Goal: Task Accomplishment & Management: Manage account settings

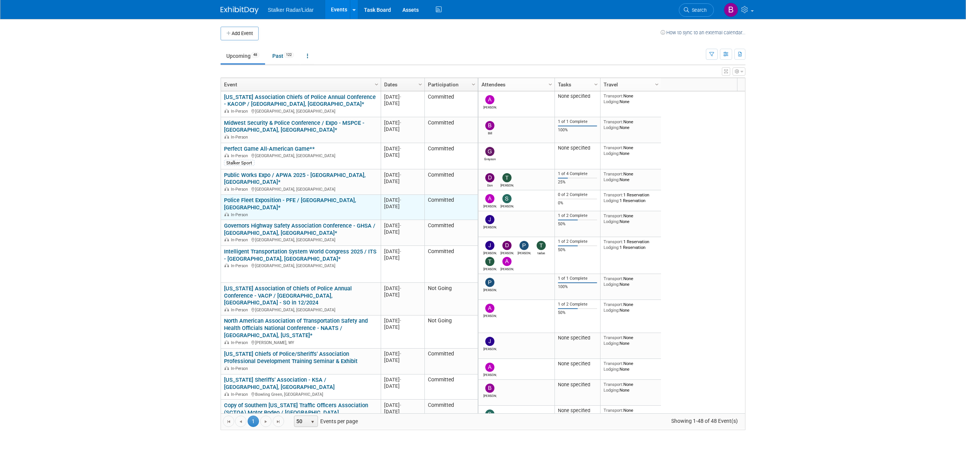
click at [313, 197] on link "Police Fleet Exposition - PFE / [GEOGRAPHIC_DATA], [GEOGRAPHIC_DATA]*" at bounding box center [290, 204] width 132 height 14
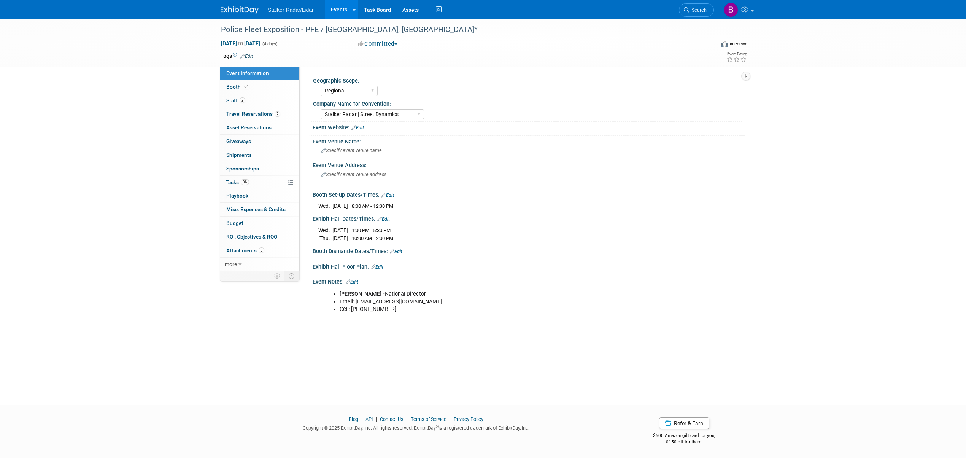
select select "Regional"
select select "Stalker Radar | Street Dynamics"
click at [252, 85] on link "Booth" at bounding box center [259, 86] width 79 height 13
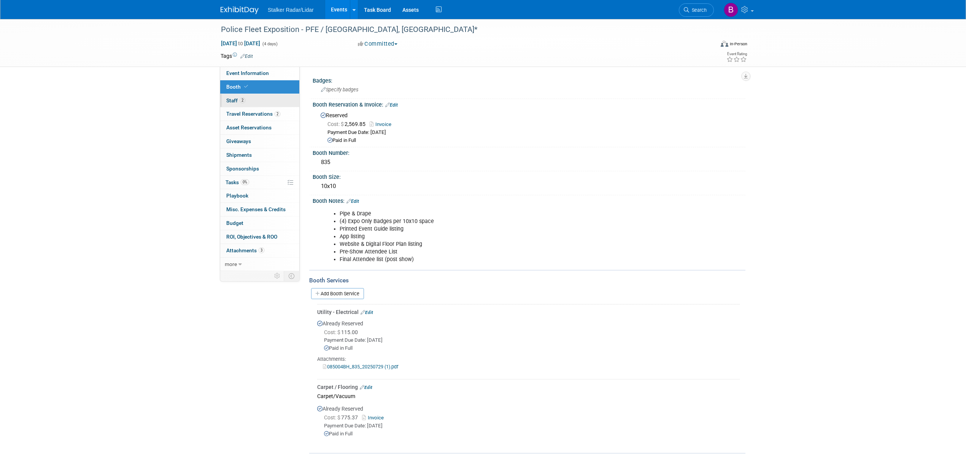
click at [252, 104] on link "2 Staff 2" at bounding box center [259, 100] width 79 height 13
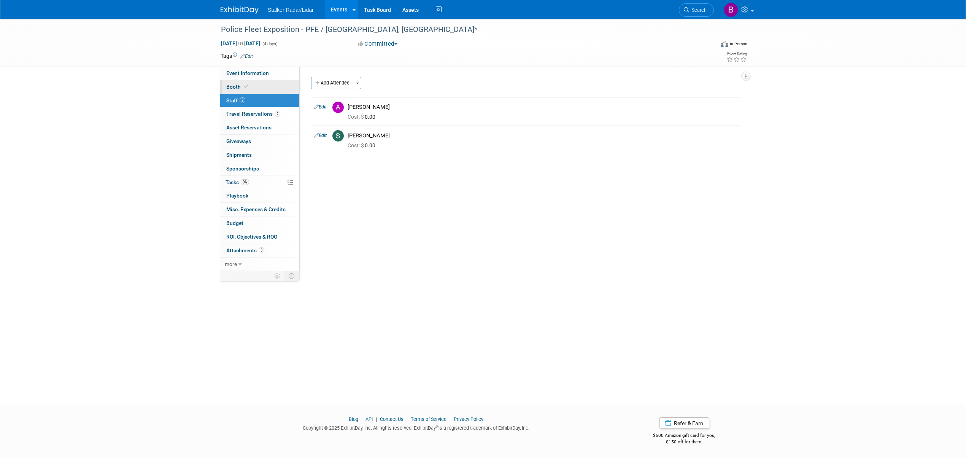
click at [250, 87] on link "Booth" at bounding box center [259, 86] width 79 height 13
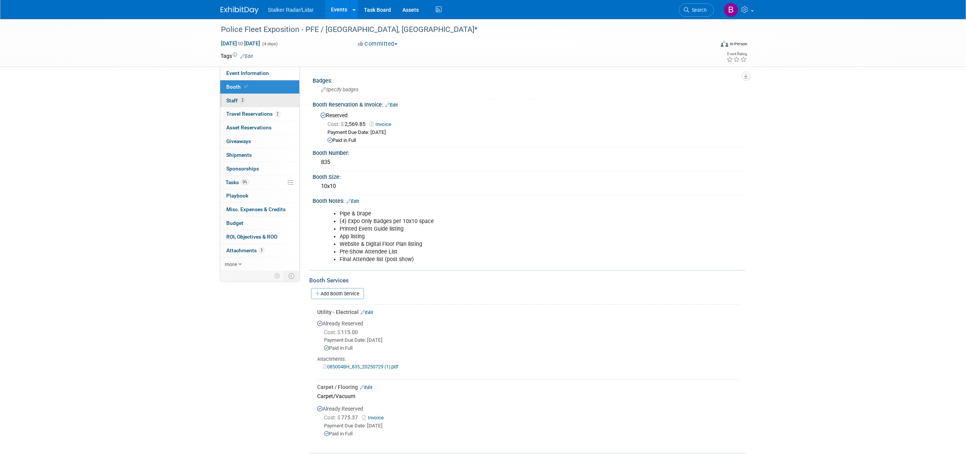
click at [252, 95] on link "2 Staff 2" at bounding box center [259, 100] width 79 height 13
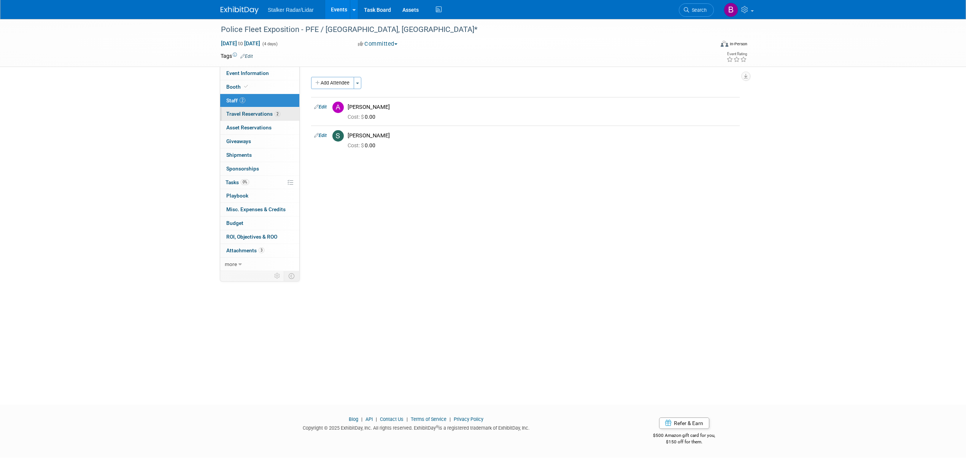
click at [255, 113] on span "Travel Reservations 2" at bounding box center [253, 114] width 54 height 6
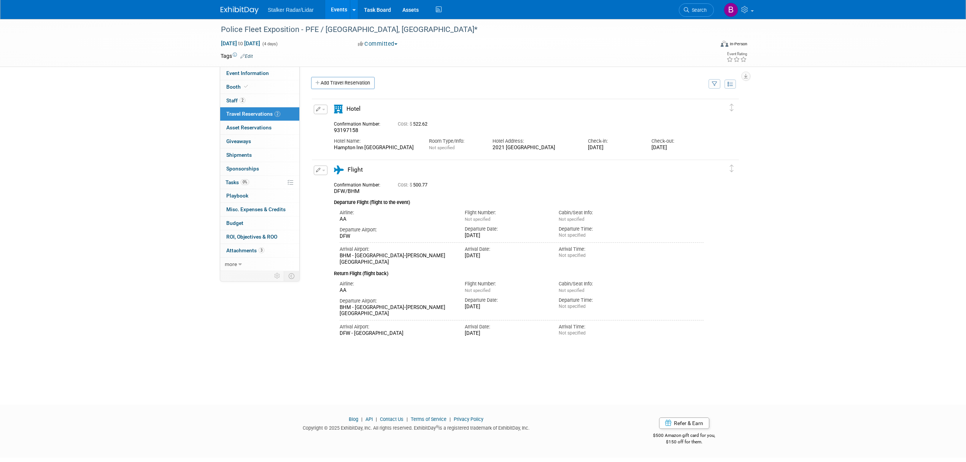
click at [322, 110] on span "button" at bounding box center [323, 110] width 3 height 2
click at [323, 171] on span "button" at bounding box center [323, 171] width 3 height 2
click at [345, 195] on span "Delete Reservation" at bounding box center [350, 196] width 47 height 6
click at [402, 202] on icon at bounding box center [401, 202] width 5 height 4
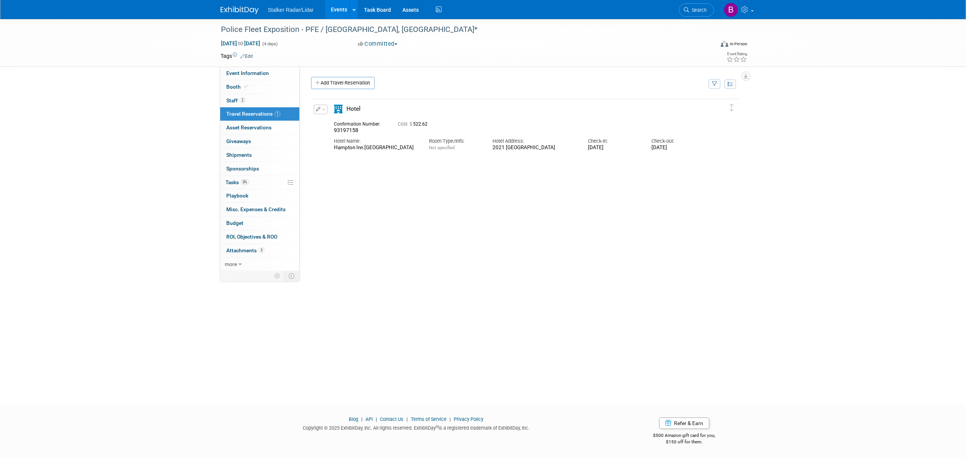
click at [324, 112] on button "button" at bounding box center [321, 110] width 14 height 10
click at [332, 138] on span "Delete Reservation" at bounding box center [350, 135] width 47 height 6
click at [405, 138] on link "Yes" at bounding box center [406, 141] width 22 height 12
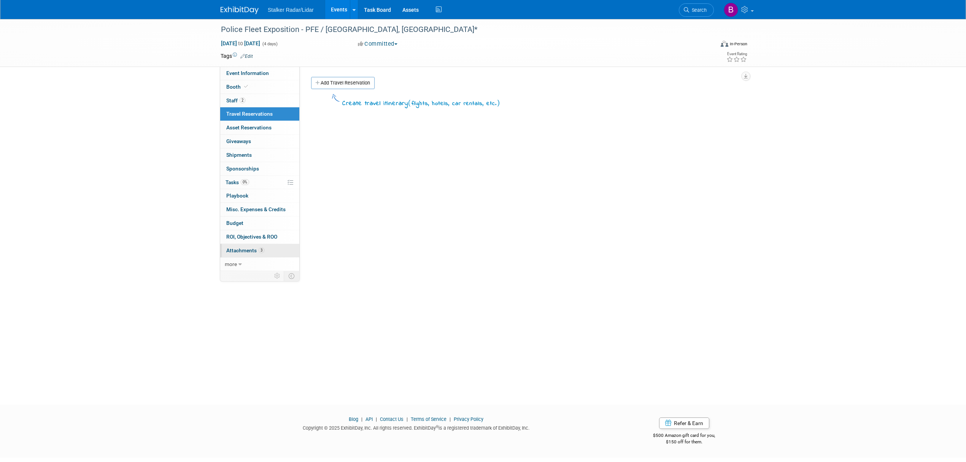
click at [265, 257] on link "3 Attachments 3" at bounding box center [259, 250] width 79 height 13
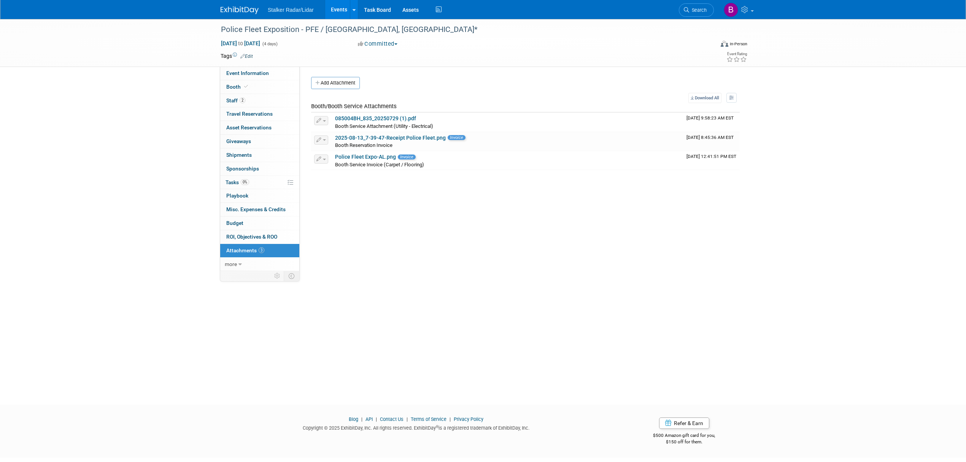
click at [333, 11] on link "Events" at bounding box center [339, 9] width 28 height 19
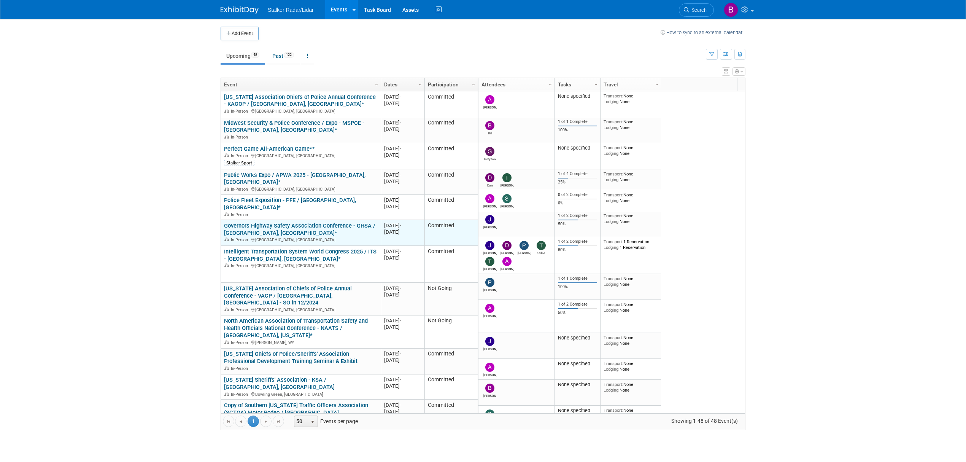
click at [294, 222] on link "Governors Highway Safety Association Conference - GHSA / [GEOGRAPHIC_DATA], [GE…" at bounding box center [299, 229] width 151 height 14
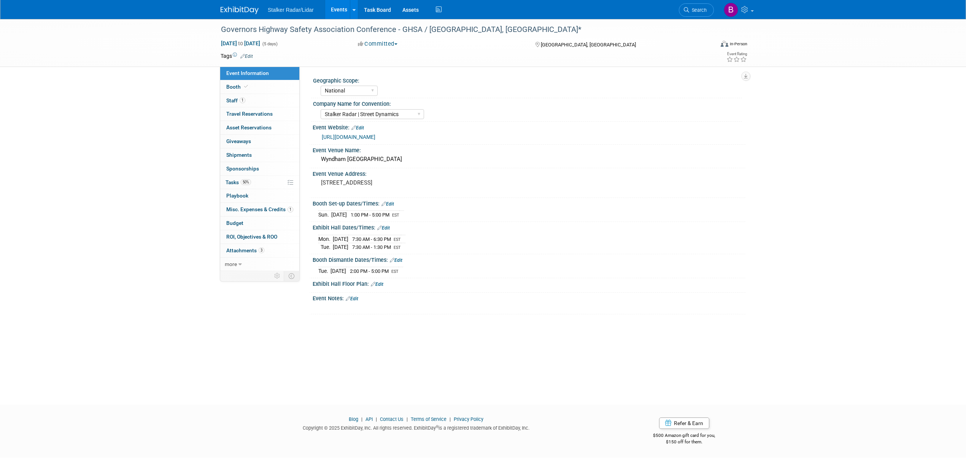
select select "National"
select select "Stalker Radar | Street Dynamics"
click at [364, 135] on link "[URL][DOMAIN_NAME]" at bounding box center [349, 137] width 54 height 6
click at [256, 90] on link "Booth" at bounding box center [259, 86] width 79 height 13
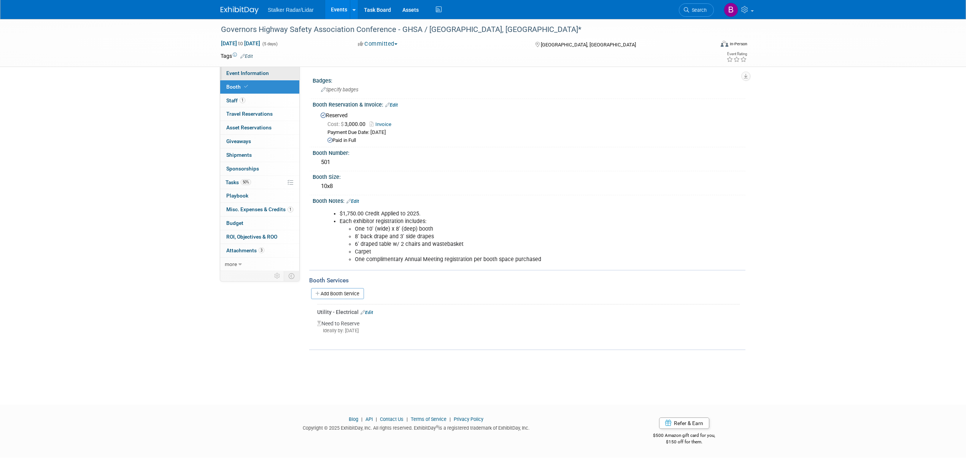
click at [262, 75] on span "Event Information" at bounding box center [247, 73] width 43 height 6
select select "National"
select select "Stalker Radar | Street Dynamics"
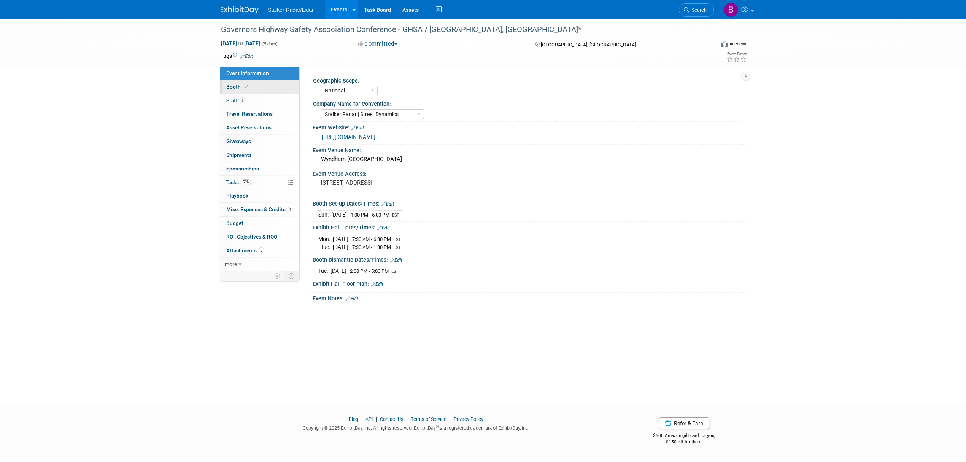
click at [245, 84] on icon at bounding box center [246, 86] width 4 height 4
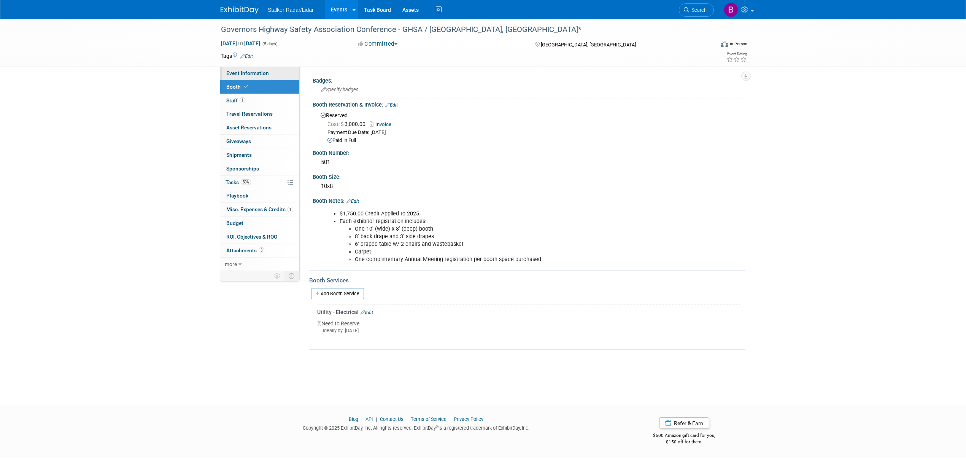
click at [253, 73] on span "Event Information" at bounding box center [247, 73] width 43 height 6
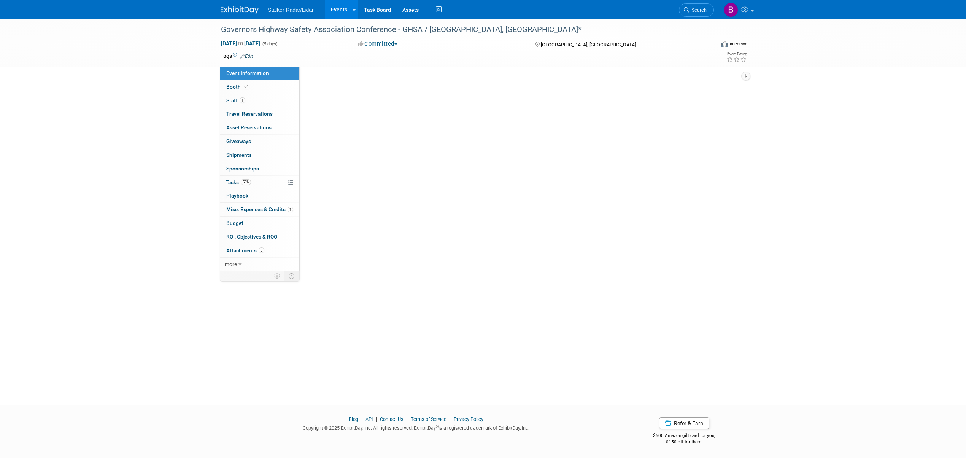
select select "National"
select select "Stalker Radar | Street Dynamics"
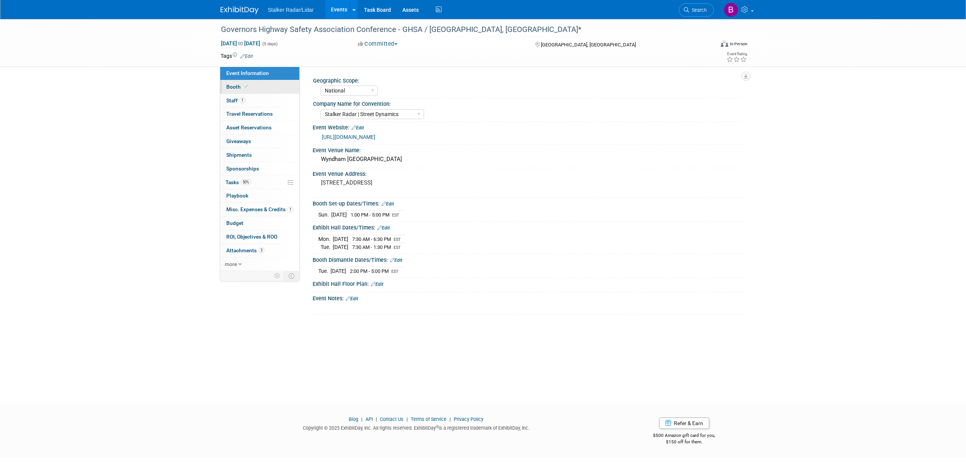
click at [246, 89] on span at bounding box center [246, 87] width 7 height 6
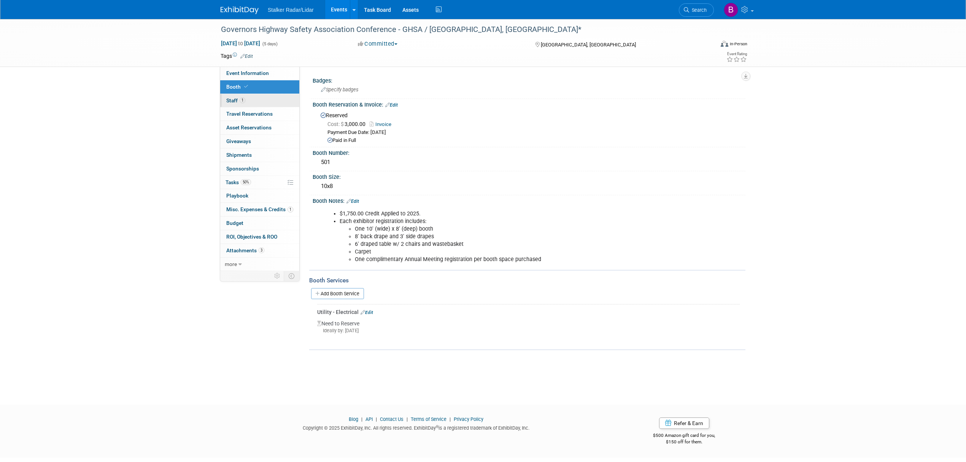
click at [233, 100] on span "Staff 1" at bounding box center [235, 100] width 19 height 6
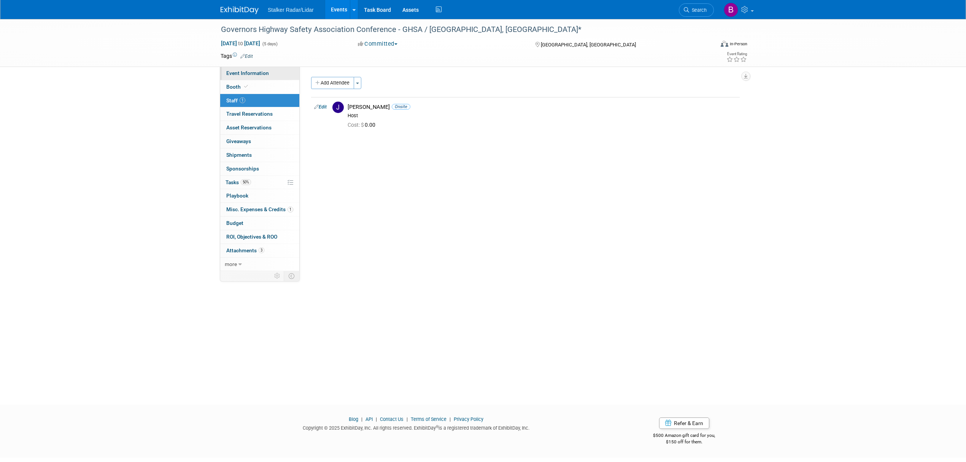
click at [239, 75] on span "Event Information" at bounding box center [247, 73] width 43 height 6
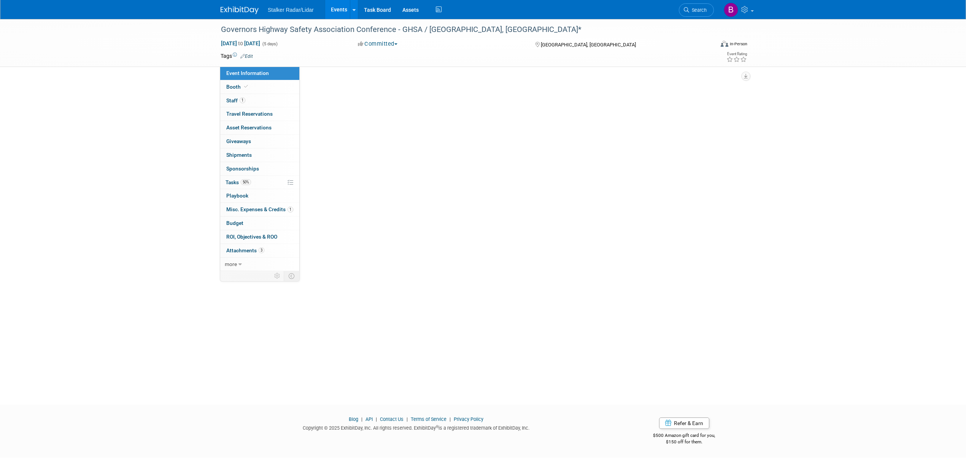
select select "National"
select select "Stalker Radar | Street Dynamics"
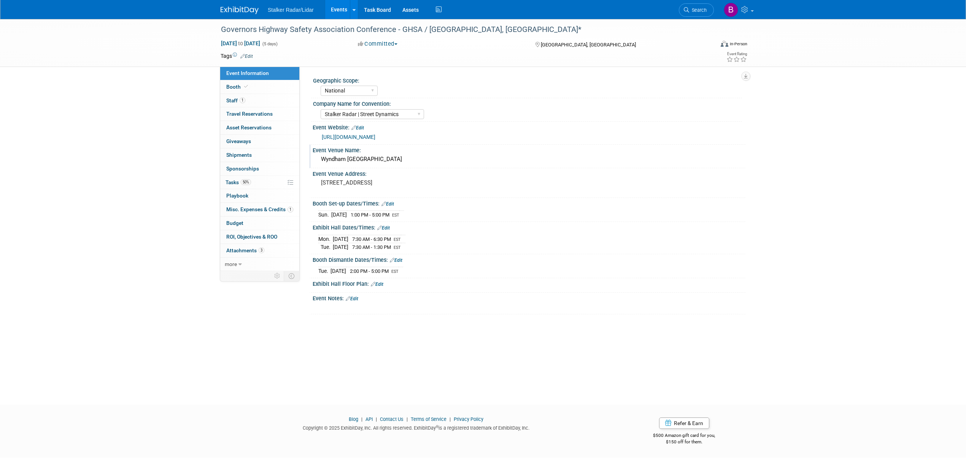
drag, startPoint x: 425, startPoint y: 161, endPoint x: 321, endPoint y: 161, distance: 104.2
click at [321, 161] on div "Wyndham Grand Pittsburgh Downtown" at bounding box center [528, 159] width 421 height 12
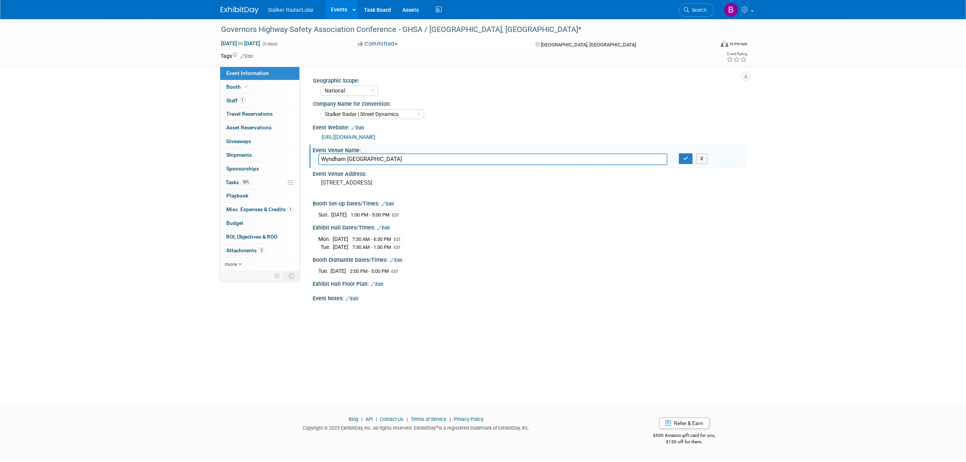
click at [335, 5] on link "Events" at bounding box center [339, 9] width 28 height 19
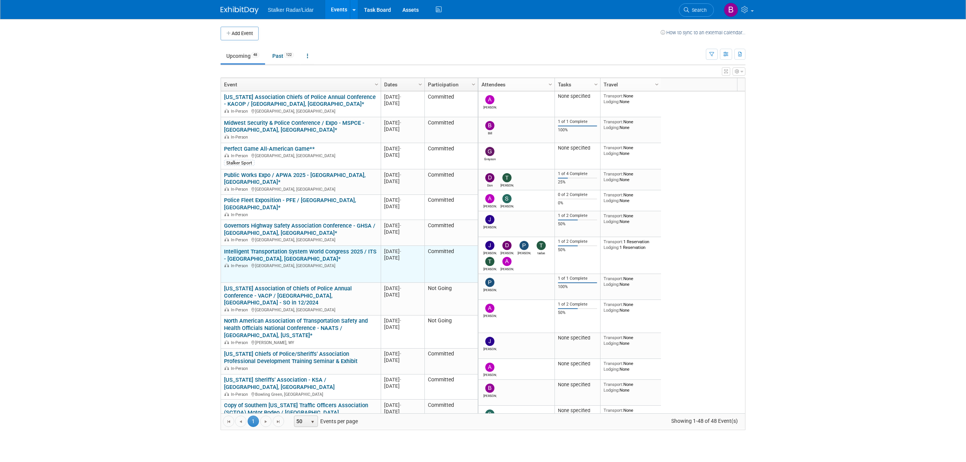
click at [297, 262] on div "In-Person Atlanta, GA" at bounding box center [300, 265] width 153 height 6
click at [306, 248] on link "Intelligent Transportation System World Congress 2025 / ITS - [GEOGRAPHIC_DATA]…" at bounding box center [300, 255] width 152 height 14
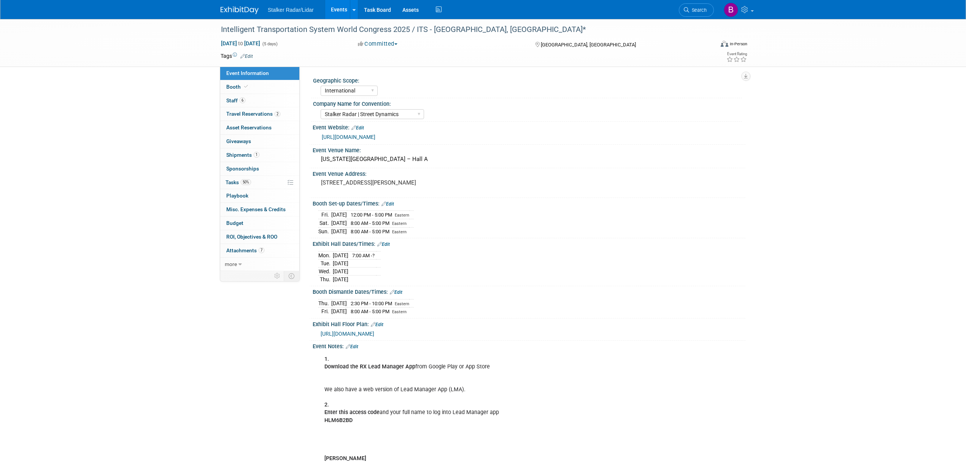
select select "International"
select select "Stalker Radar | Street Dynamics"
click at [230, 81] on link "Booth" at bounding box center [259, 86] width 79 height 13
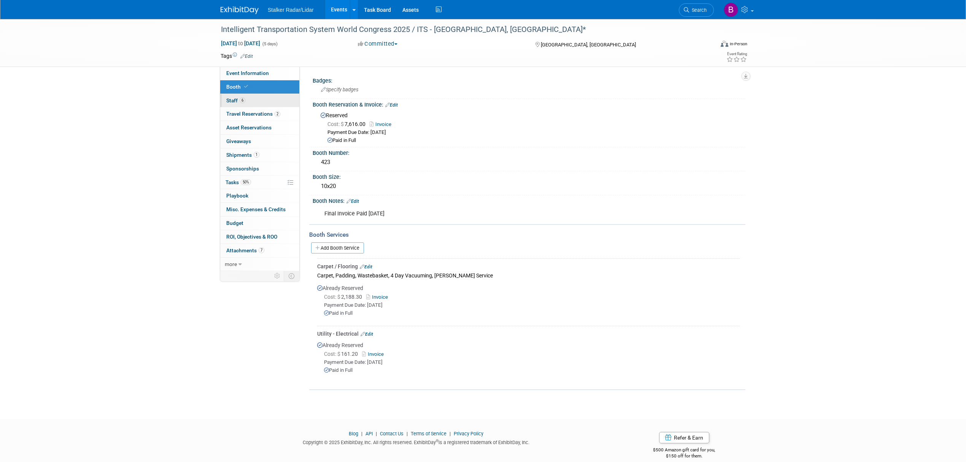
click at [227, 104] on link "6 Staff 6" at bounding box center [259, 100] width 79 height 13
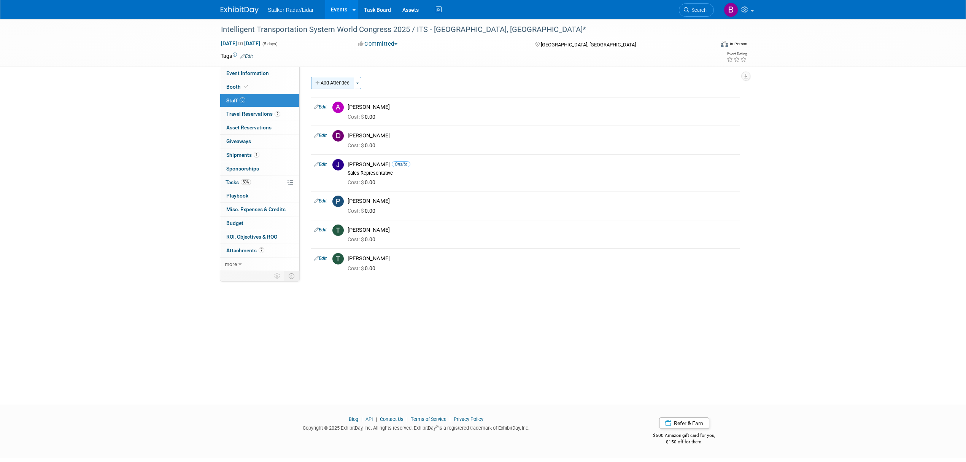
click at [333, 79] on button "Add Attendee" at bounding box center [332, 83] width 43 height 12
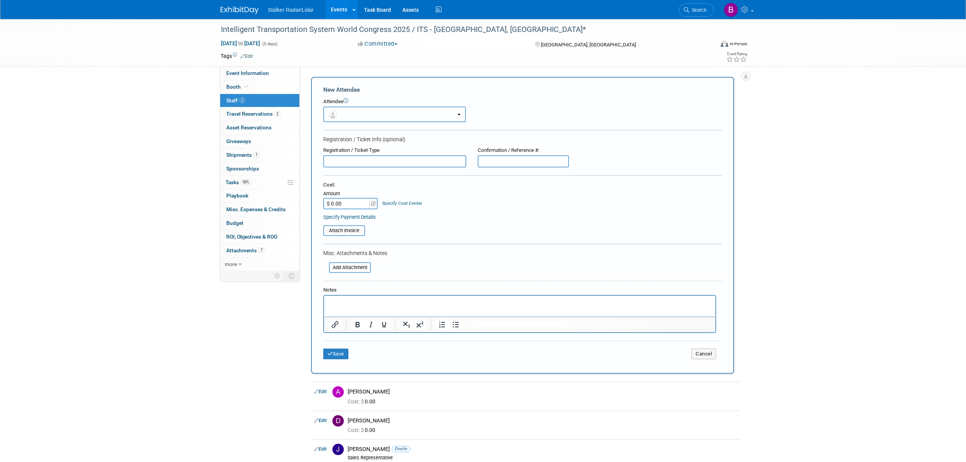
click at [362, 116] on button "button" at bounding box center [394, 114] width 143 height 16
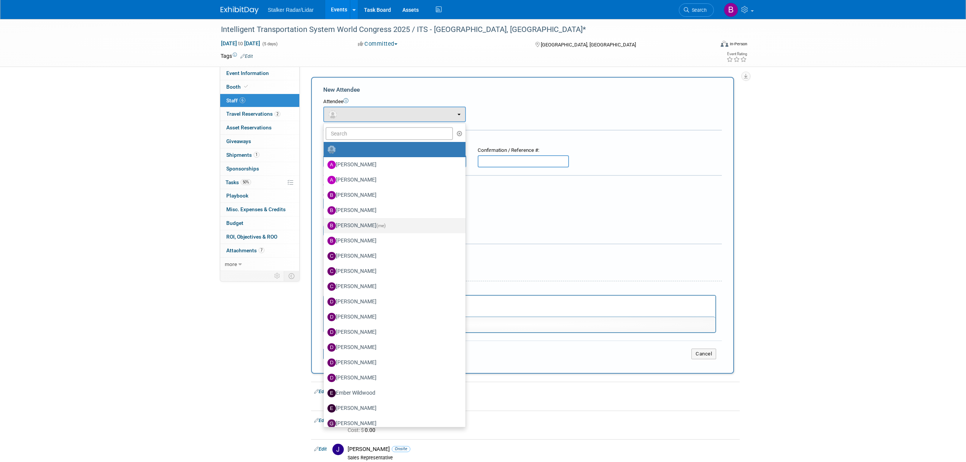
click at [371, 225] on label "Brooke Journet (me)" at bounding box center [392, 225] width 130 height 12
click at [325, 225] on input "Brooke Journet (me)" at bounding box center [322, 224] width 5 height 5
select select "71d757ca-0bec-4651-beaa-5759fec44953"
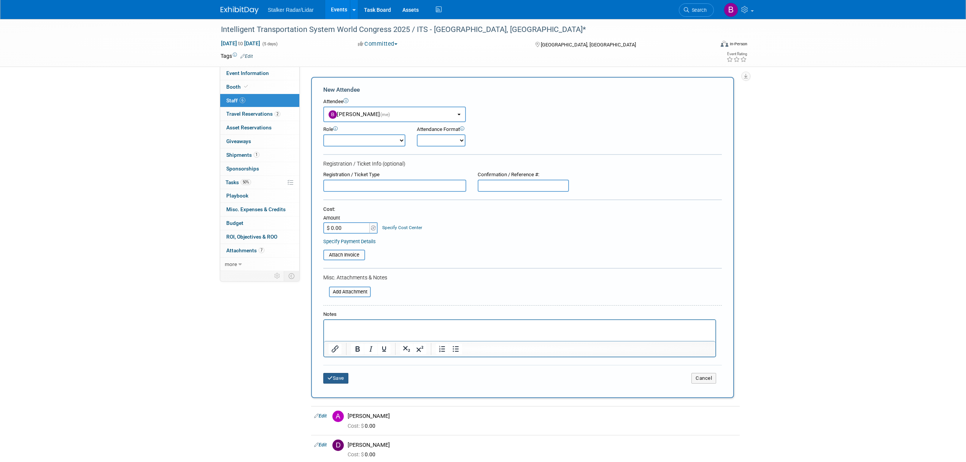
click at [342, 375] on button "Save" at bounding box center [335, 378] width 25 height 11
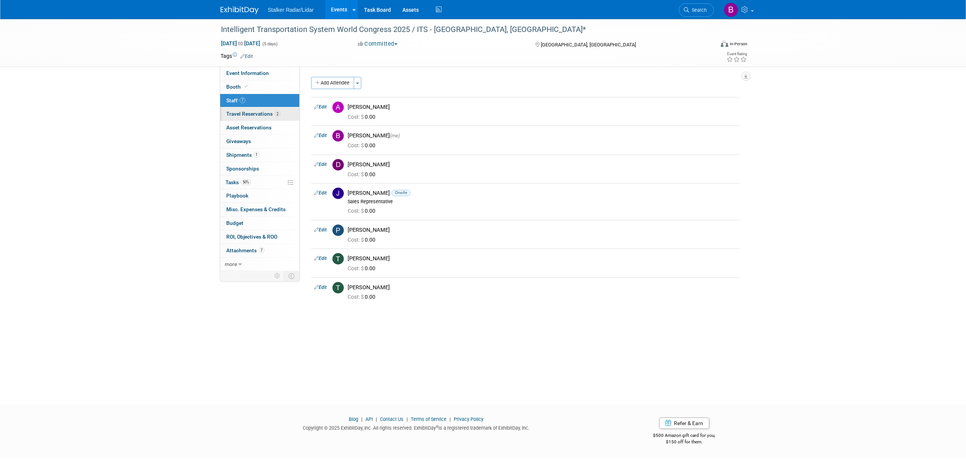
click at [244, 116] on span "Travel Reservations 2" at bounding box center [253, 114] width 54 height 6
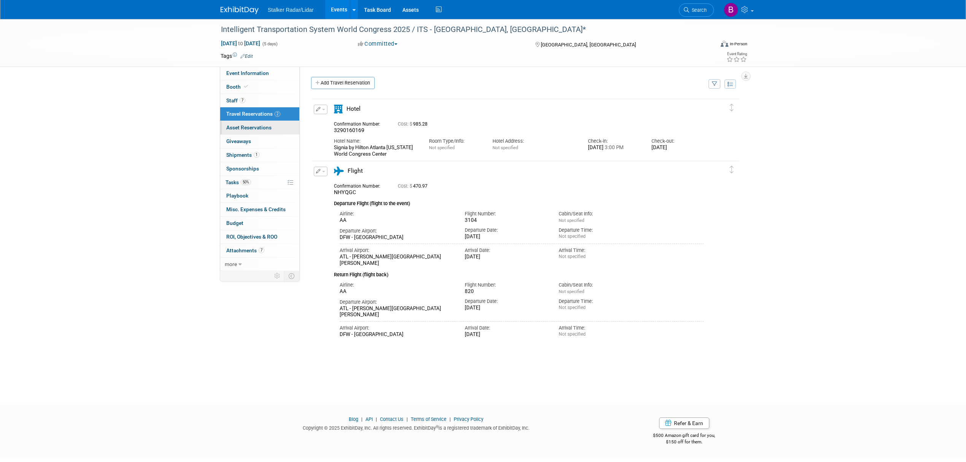
click at [247, 125] on span "Asset Reservations 0" at bounding box center [248, 127] width 45 height 6
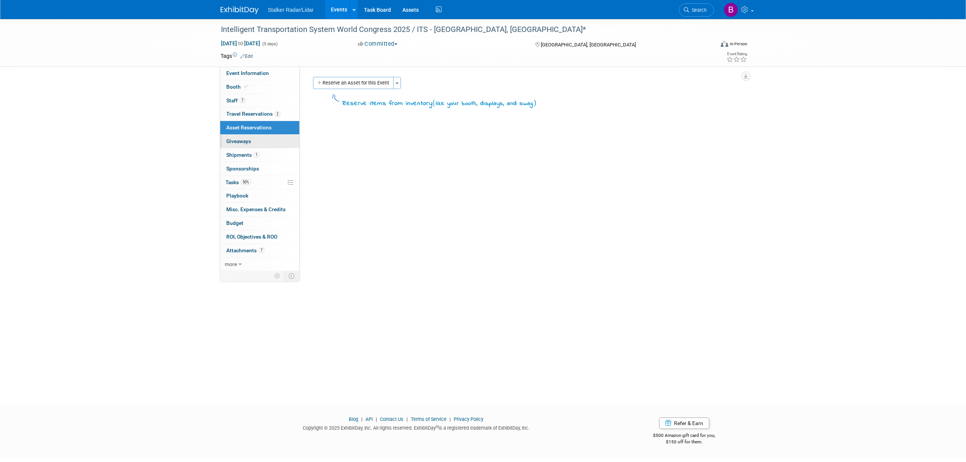
click at [244, 140] on span "Giveaways 0" at bounding box center [238, 141] width 25 height 6
click at [250, 157] on span "Shipments 1" at bounding box center [242, 155] width 33 height 6
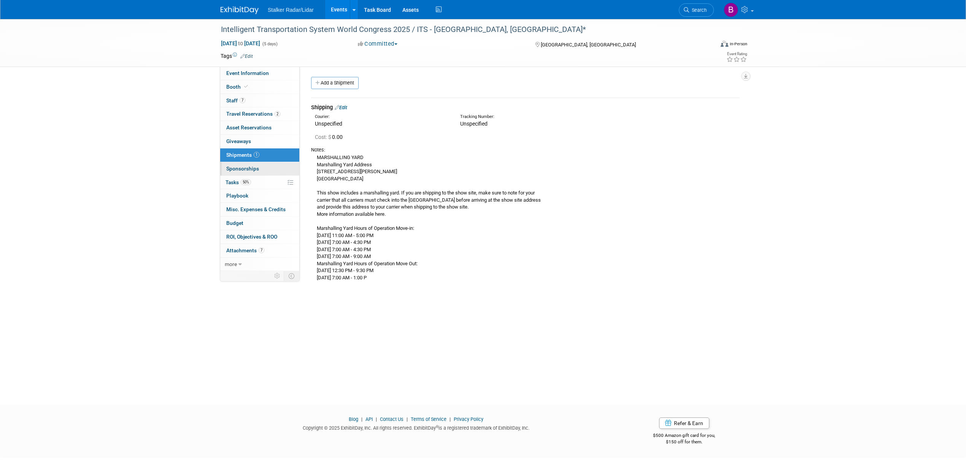
click at [248, 165] on link "0 Sponsorships 0" at bounding box center [259, 168] width 79 height 13
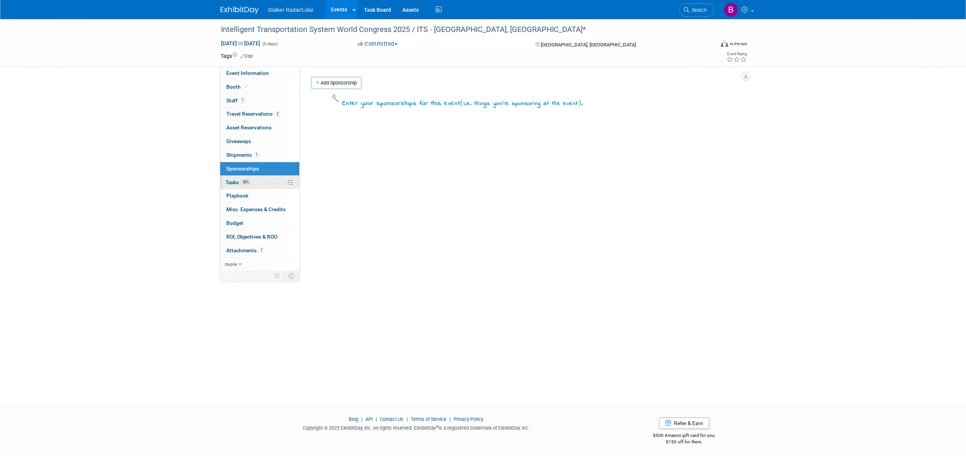
click at [254, 183] on link "50% Tasks 50%" at bounding box center [259, 182] width 79 height 13
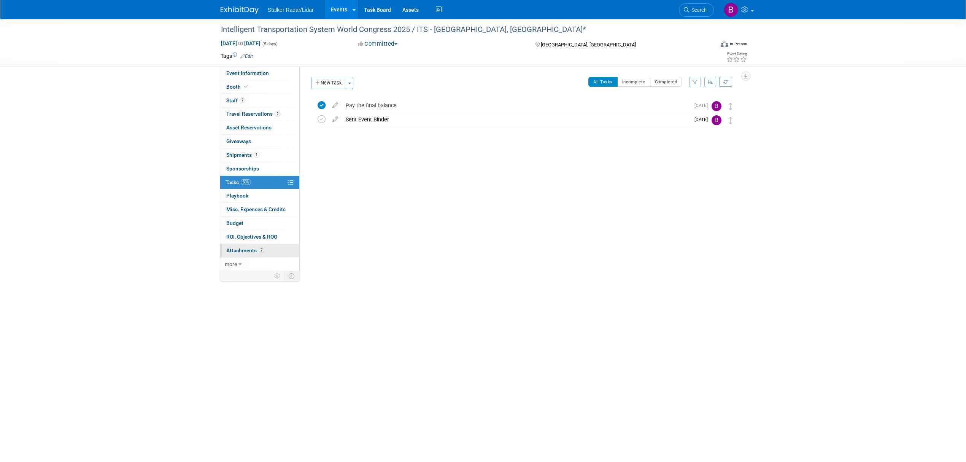
click at [259, 251] on span "7" at bounding box center [262, 250] width 6 height 6
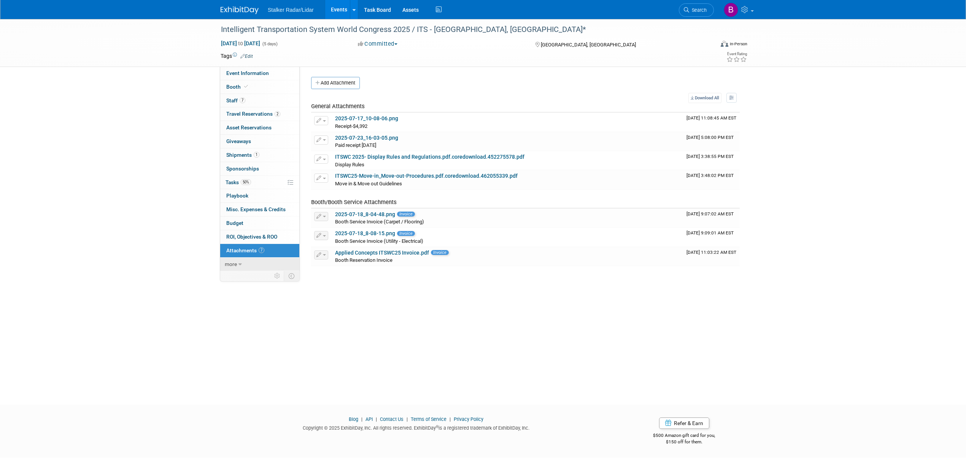
click at [246, 265] on link "more" at bounding box center [259, 263] width 79 height 13
click at [246, 265] on link "less" at bounding box center [259, 263] width 79 height 13
click at [264, 75] on span "Event Information" at bounding box center [247, 73] width 43 height 6
select select "International"
select select "Stalker Radar | Street Dynamics"
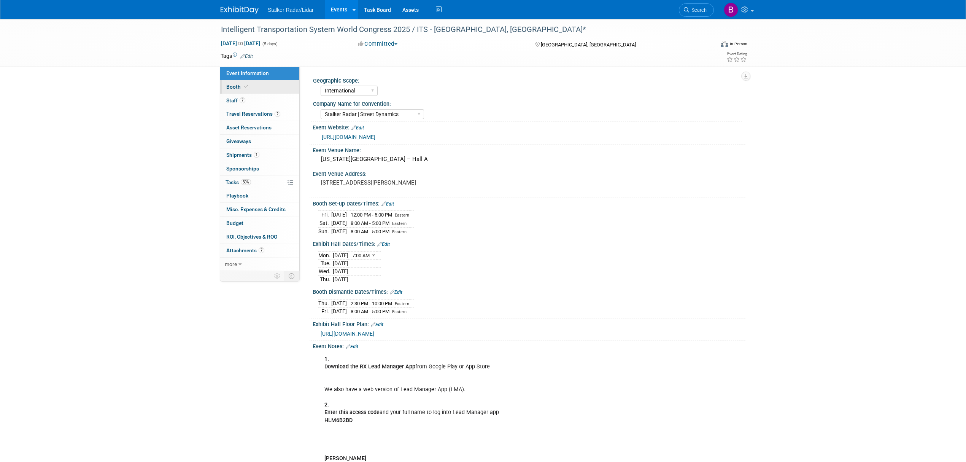
click at [256, 87] on link "Booth" at bounding box center [259, 86] width 79 height 13
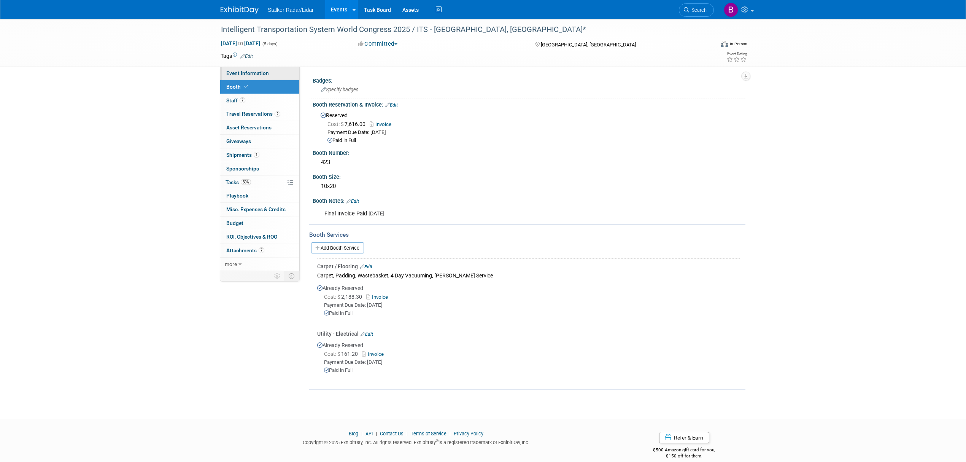
click at [256, 72] on span "Event Information" at bounding box center [247, 73] width 43 height 6
select select "International"
select select "Stalker Radar | Street Dynamics"
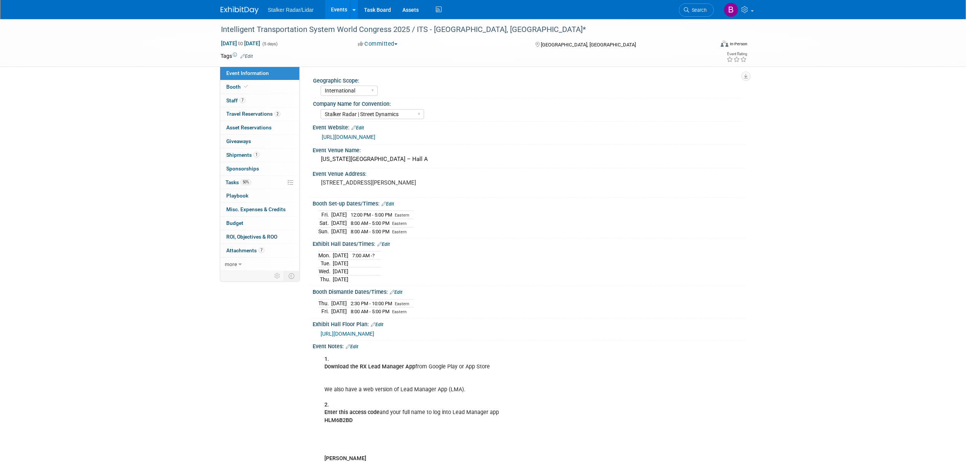
click at [340, 9] on link "Events" at bounding box center [339, 9] width 28 height 19
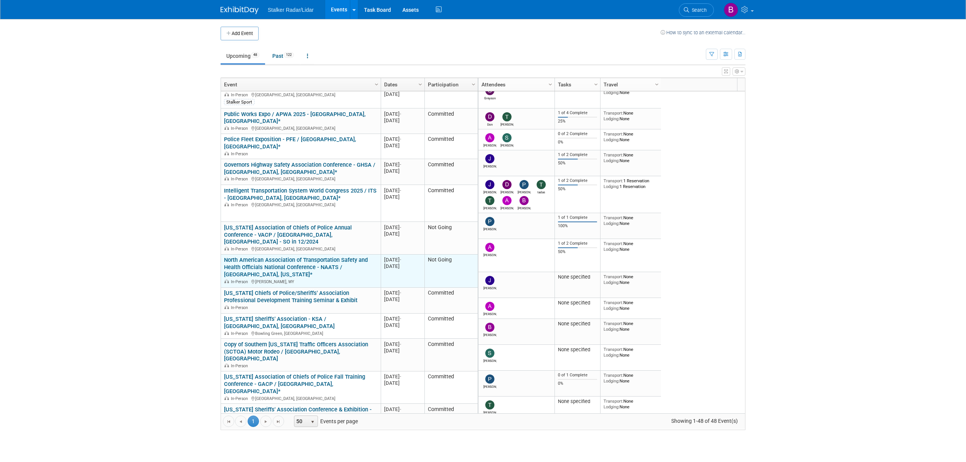
scroll to position [122, 0]
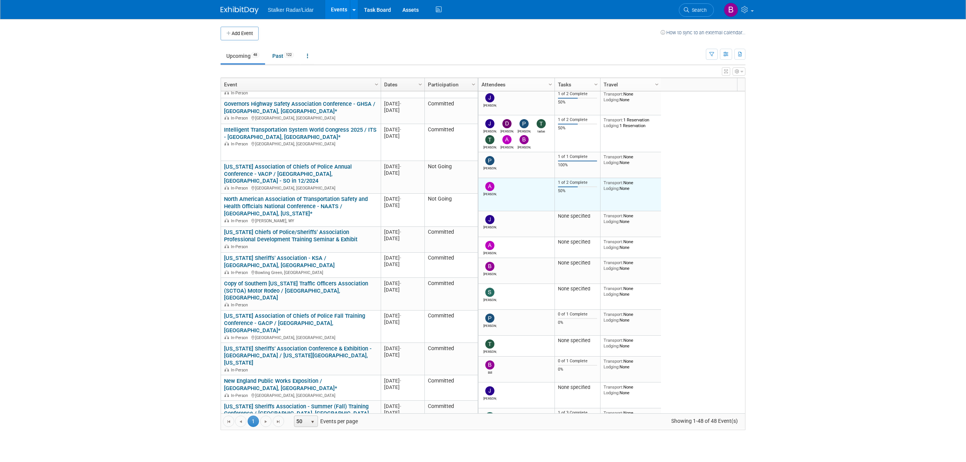
click at [487, 195] on div "[PERSON_NAME]" at bounding box center [489, 193] width 13 height 5
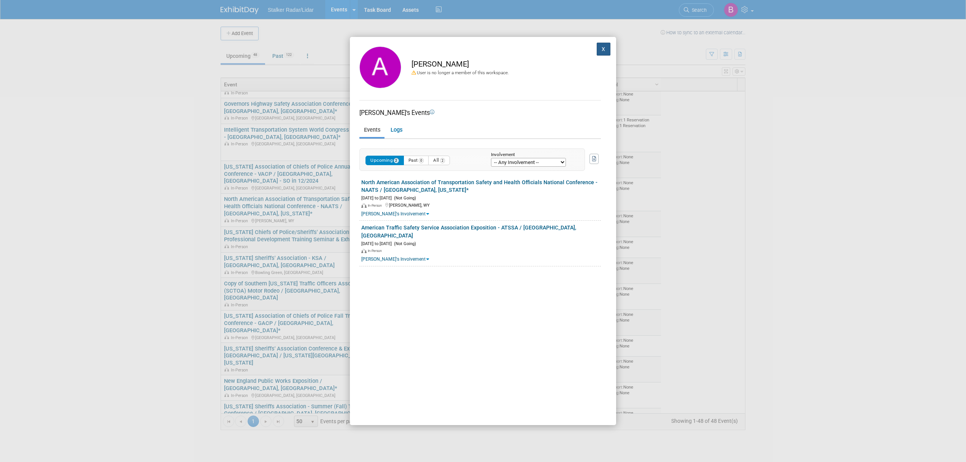
click at [597, 50] on button "X" at bounding box center [604, 49] width 14 height 13
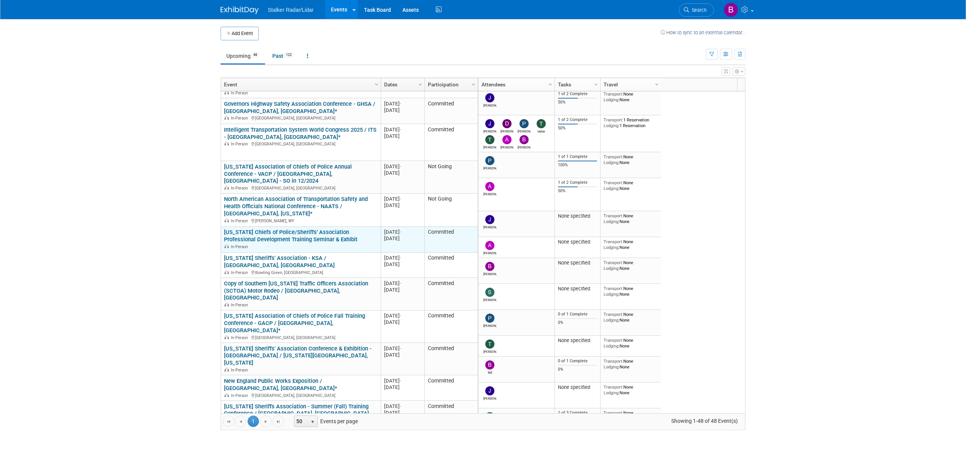
click at [276, 229] on link "[US_STATE] Chiefs of Police/Sheriffs' Association Professional Development Trai…" at bounding box center [290, 236] width 133 height 14
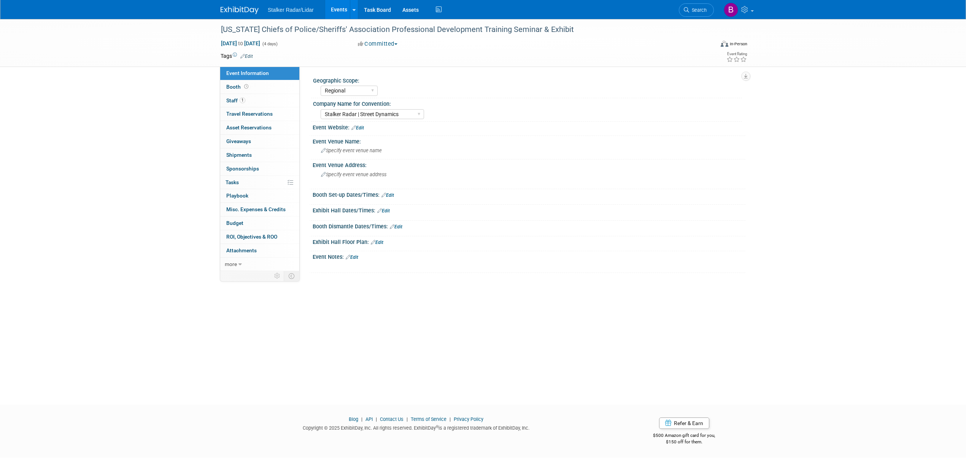
select select "Regional"
select select "Stalker Radar | Street Dynamics"
click at [252, 84] on link "Booth" at bounding box center [259, 86] width 79 height 13
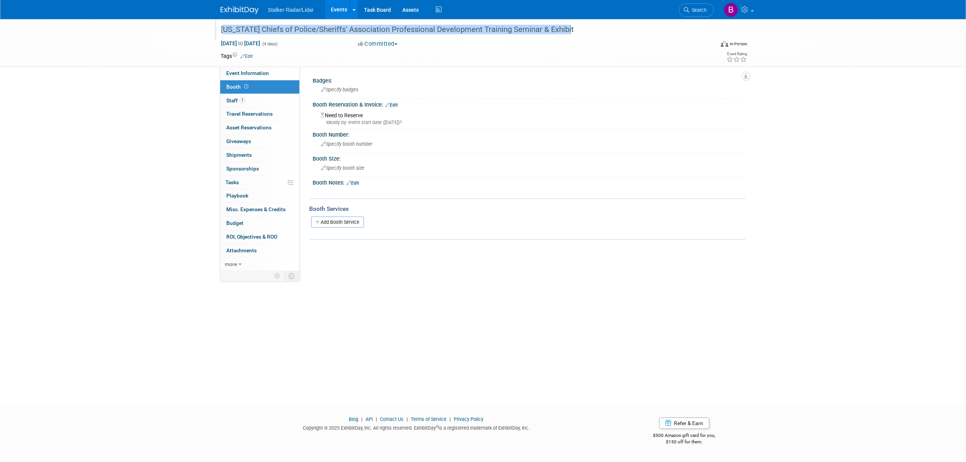
drag, startPoint x: 218, startPoint y: 23, endPoint x: 568, endPoint y: 32, distance: 350.3
click at [568, 32] on div "[US_STATE] Chiefs of Police/Sheriffs' Association Professional Development Trai…" at bounding box center [460, 30] width 484 height 14
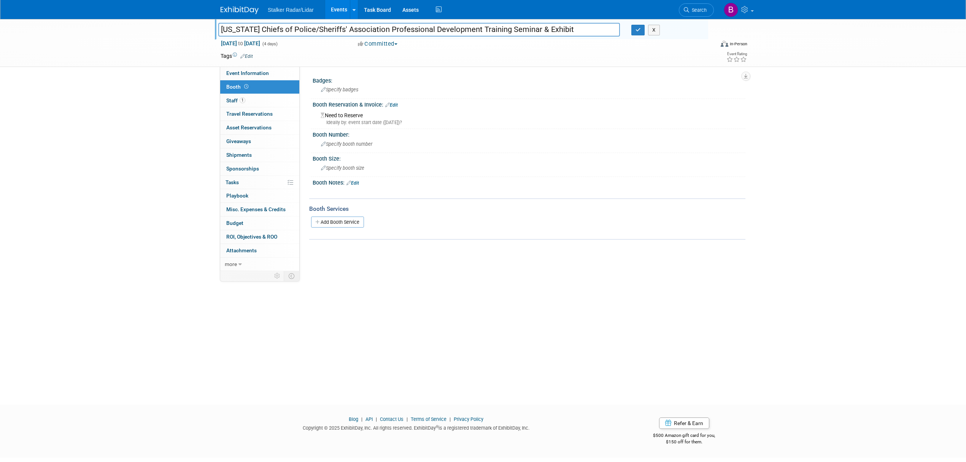
drag, startPoint x: 574, startPoint y: 29, endPoint x: 215, endPoint y: 12, distance: 359.4
click at [212, 12] on body "Stalker Radar/Lidar Events Add Event Bulk Upload Events Shareable Event Boards …" at bounding box center [483, 231] width 966 height 462
click at [518, 110] on div "Need to Reserve Ideally by: event start date (Sun. Sep 7, 2025)?" at bounding box center [528, 118] width 421 height 16
click at [335, 168] on span "Specify booth size" at bounding box center [342, 168] width 43 height 6
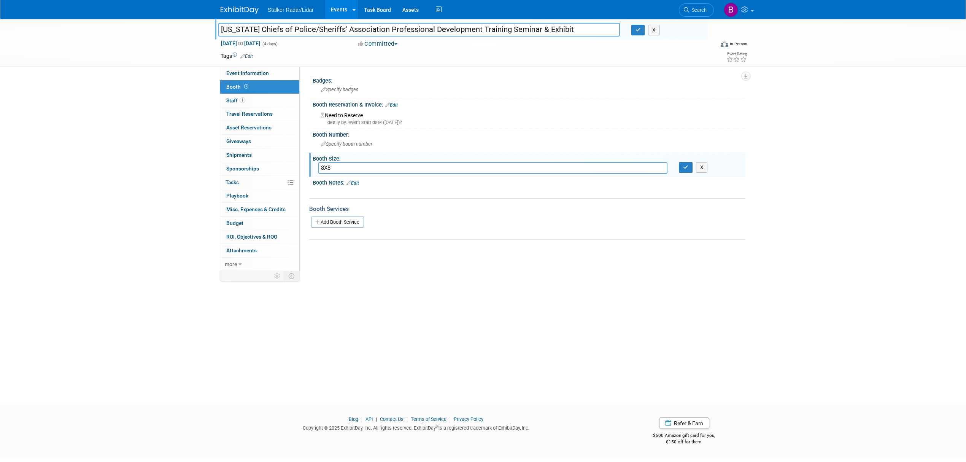
type input "8X8"
click at [684, 168] on icon "button" at bounding box center [685, 167] width 5 height 5
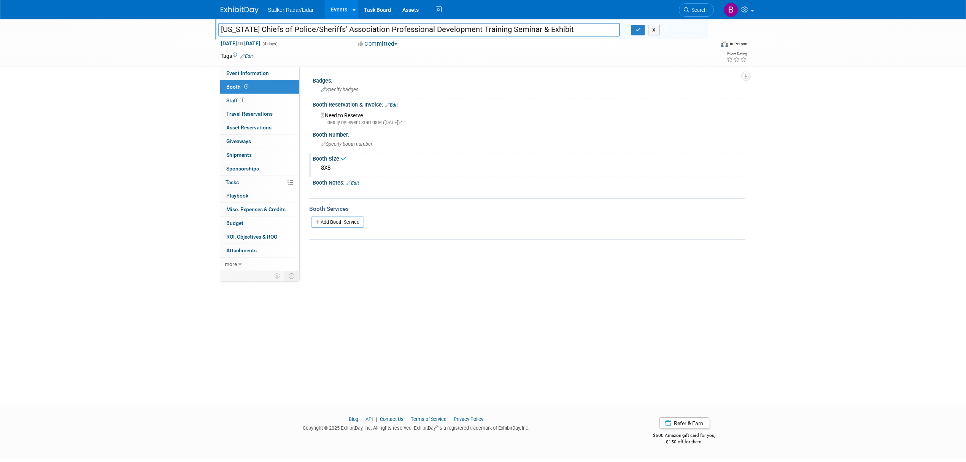
click at [359, 182] on link "Edit" at bounding box center [352, 182] width 13 height 5
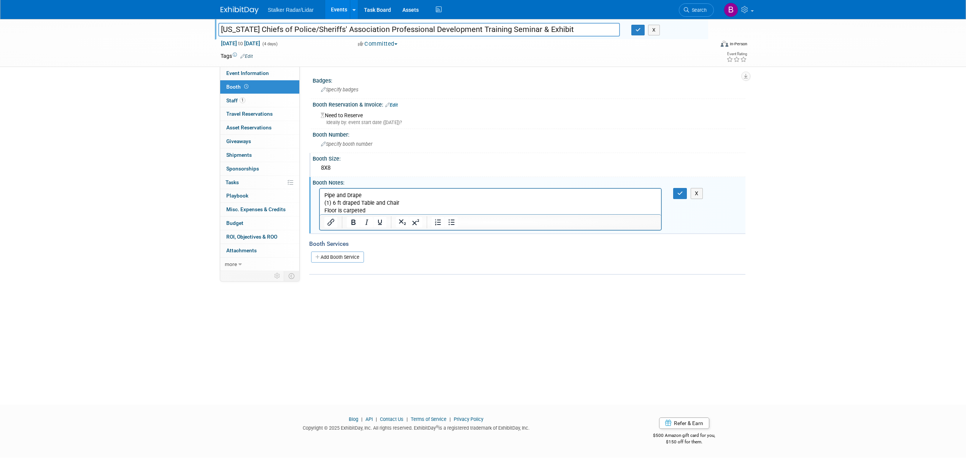
click at [570, 69] on div "Geographic Scope: Regional National International Company Name for Convention: …" at bounding box center [523, 170] width 446 height 206
click at [635, 30] on icon "button" at bounding box center [637, 29] width 5 height 5
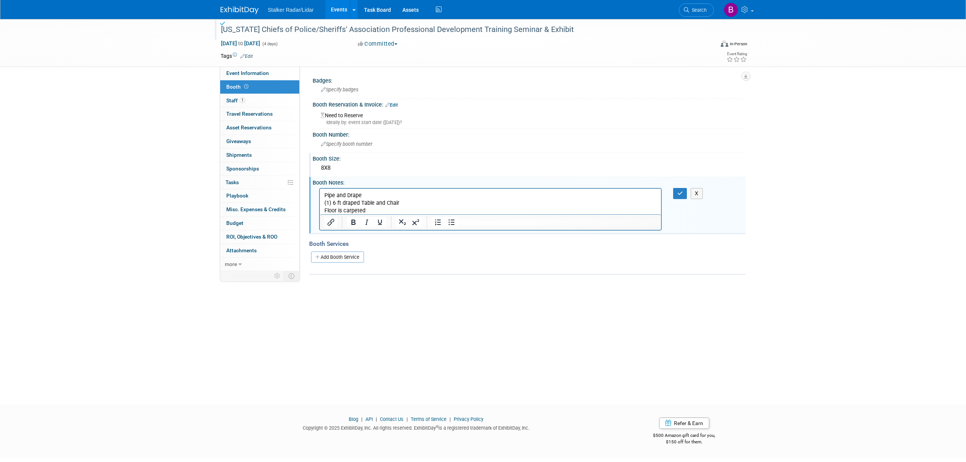
click at [572, 29] on div "[US_STATE] Chiefs of Police/Sheriffs' Association Professional Development Trai…" at bounding box center [460, 30] width 484 height 14
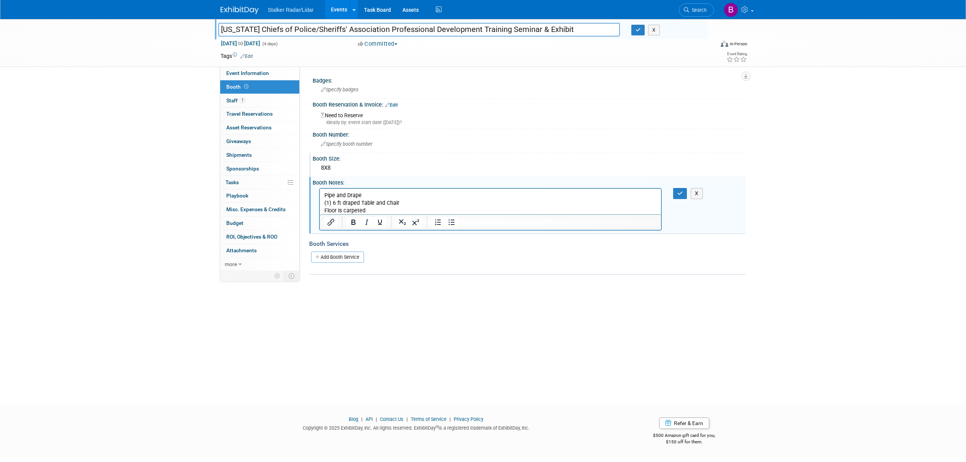
drag, startPoint x: 572, startPoint y: 29, endPoint x: 203, endPoint y: 26, distance: 369.6
click at [203, 26] on div "Maryland Chiefs of Police/Sheriffs' Association Professional Development Traini…" at bounding box center [483, 43] width 966 height 48
click at [637, 27] on icon "button" at bounding box center [637, 29] width 5 height 5
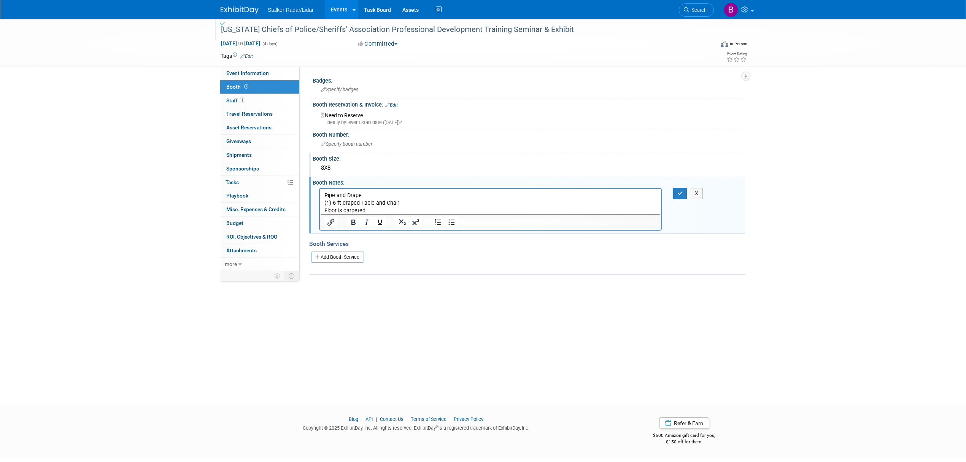
click at [236, 11] on img at bounding box center [240, 10] width 38 height 8
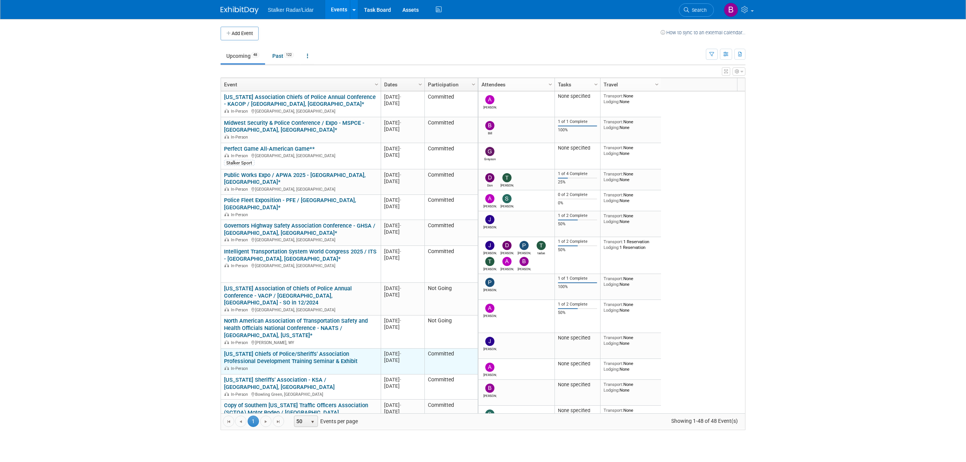
click at [274, 350] on link "[US_STATE] Chiefs of Police/Sheriffs' Association Professional Development Trai…" at bounding box center [290, 357] width 133 height 14
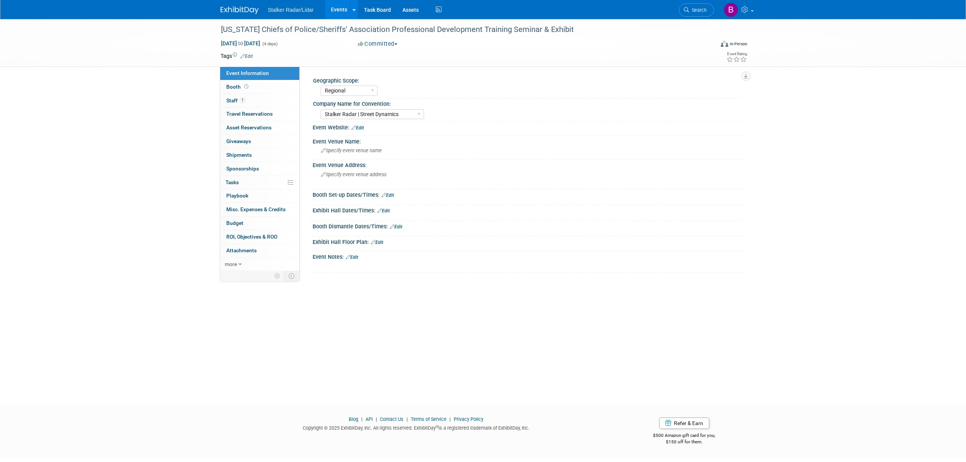
select select "Regional"
select select "Stalker Radar | Street Dynamics"
click at [358, 261] on div "X" at bounding box center [527, 262] width 423 height 4
click at [358, 260] on div "X" at bounding box center [527, 262] width 423 height 4
click at [357, 259] on link "Edit" at bounding box center [352, 256] width 13 height 5
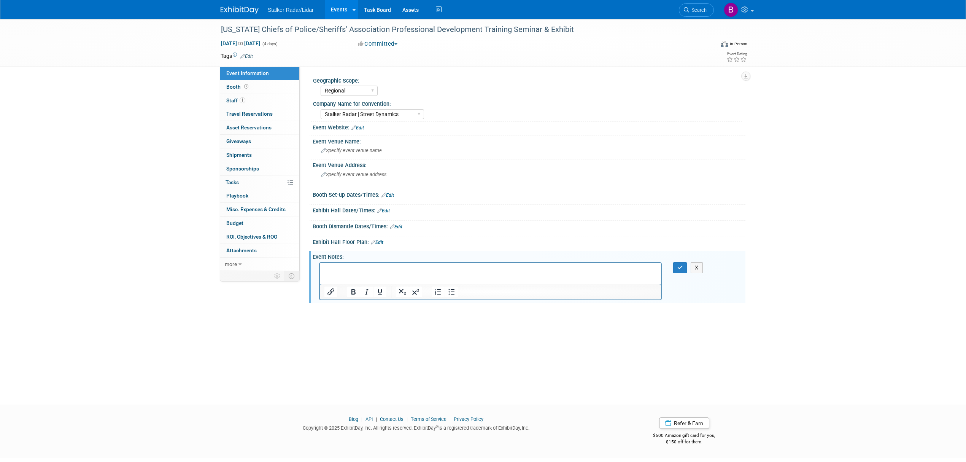
drag, startPoint x: 329, startPoint y: 273, endPoint x: 326, endPoint y: 273, distance: 3.8
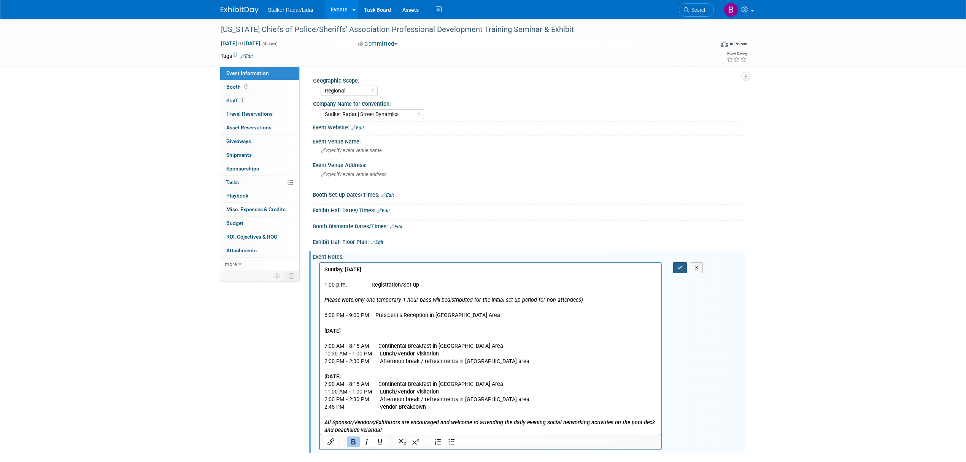
click at [679, 269] on icon "button" at bounding box center [680, 267] width 6 height 5
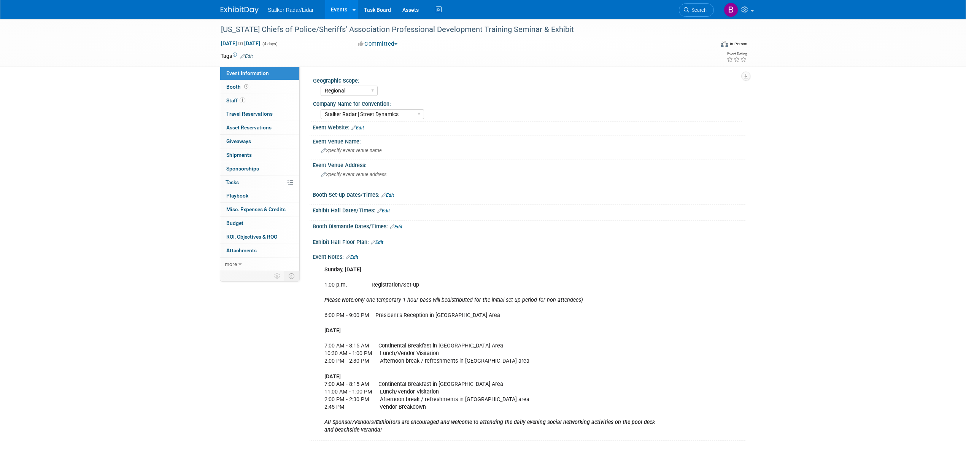
click at [338, 8] on link "Events" at bounding box center [339, 9] width 28 height 19
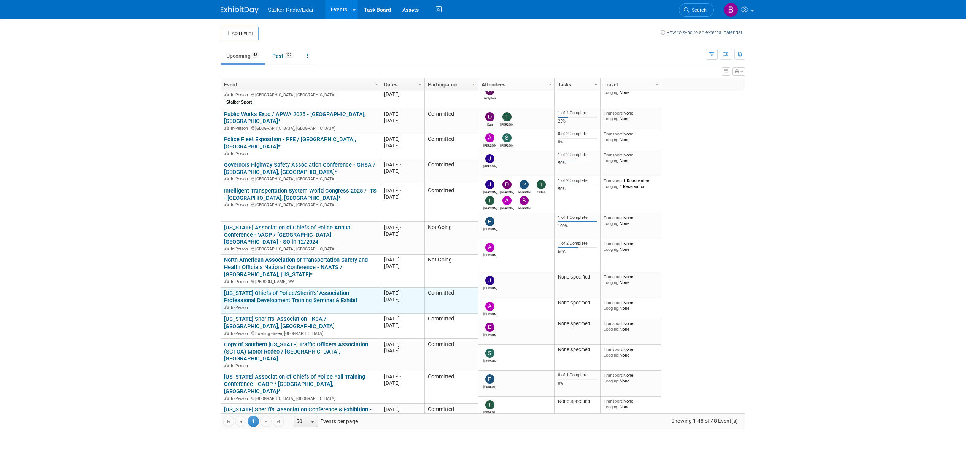
scroll to position [122, 0]
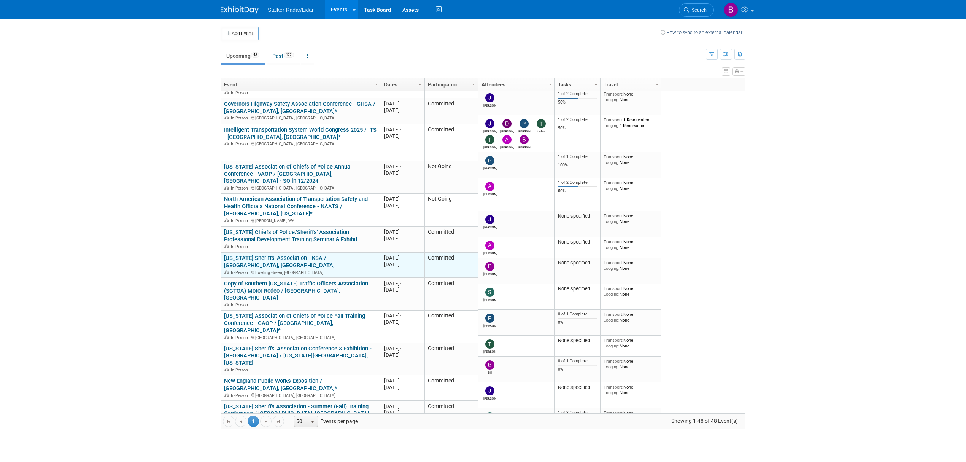
click at [316, 254] on link "[US_STATE] Sheriffs' Association - KSA / [GEOGRAPHIC_DATA], [GEOGRAPHIC_DATA]" at bounding box center [279, 261] width 111 height 14
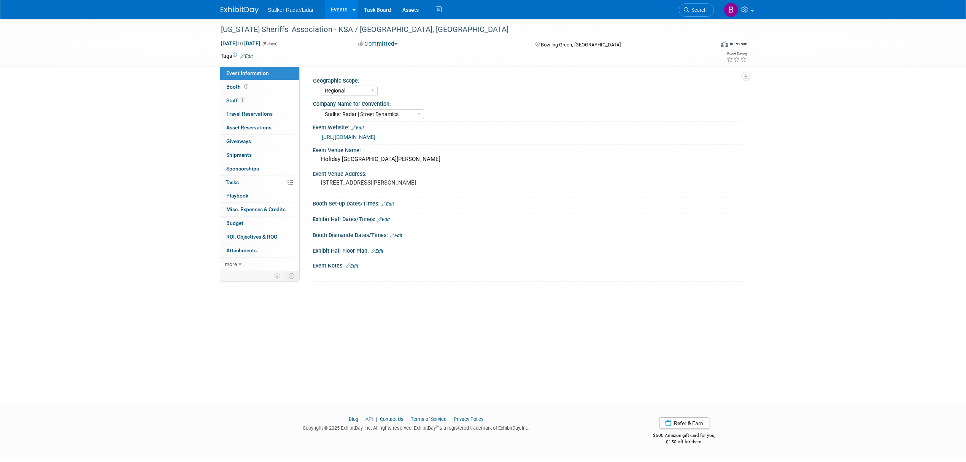
select select "Regional"
select select "Stalker Radar | Street Dynamics"
drag, startPoint x: 420, startPoint y: 27, endPoint x: 209, endPoint y: 33, distance: 211.5
click at [209, 33] on div "Kentucky Sheriffs' Association - KSA / Bowling Green, KY Sep 8, 2025 to Sep 12,…" at bounding box center [483, 43] width 966 height 48
copy div "Kentucky Sheriffs' Association - KSA / Bowling Green, KY"
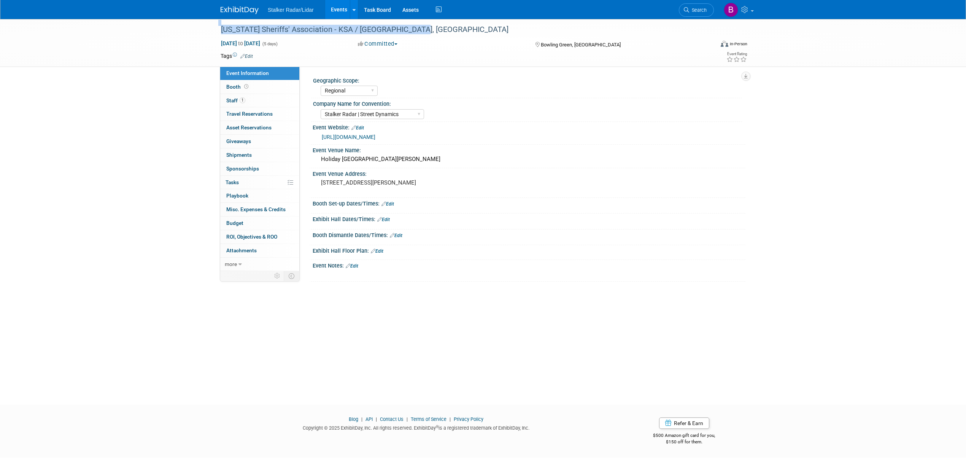
click at [356, 267] on link "Edit" at bounding box center [352, 265] width 13 height 5
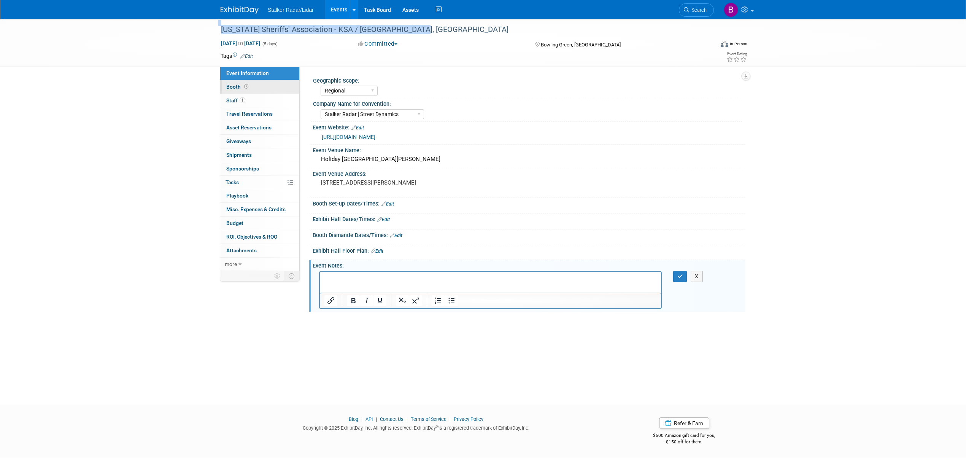
click at [248, 87] on span at bounding box center [246, 87] width 7 height 6
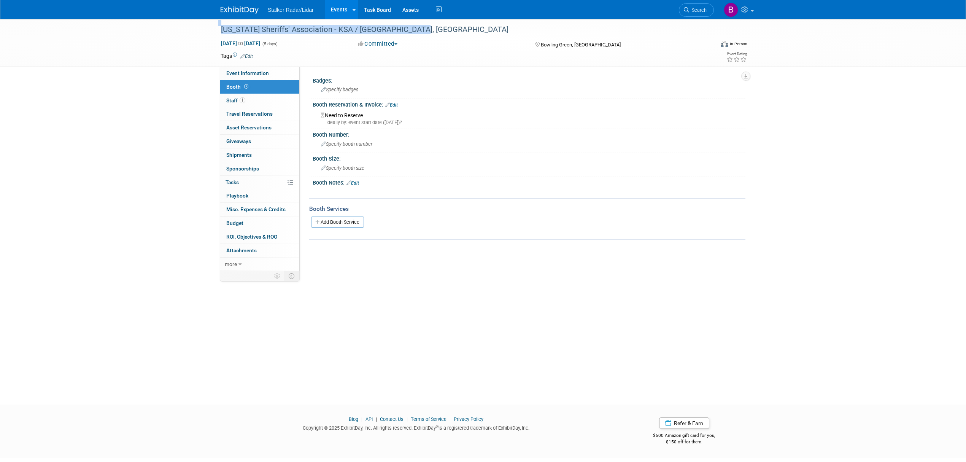
click at [358, 183] on link "Edit" at bounding box center [352, 182] width 13 height 5
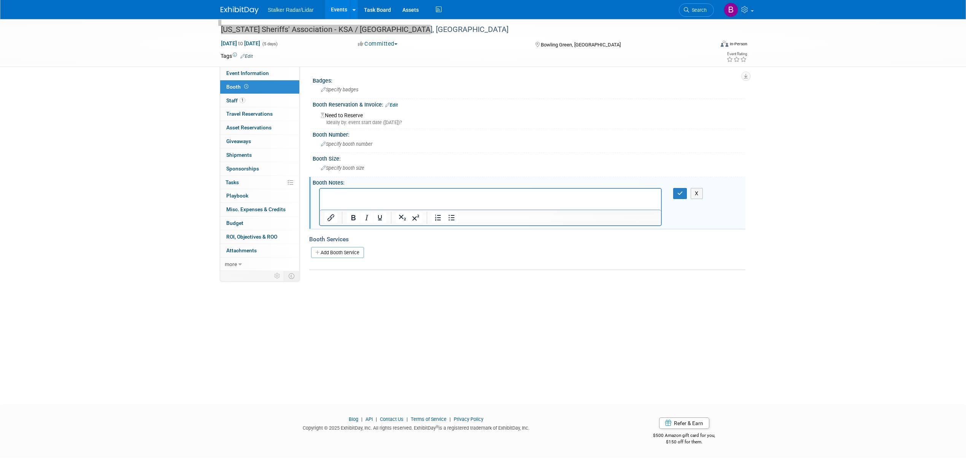
drag, startPoint x: 656, startPoint y: 373, endPoint x: 330, endPoint y: 193, distance: 372.4
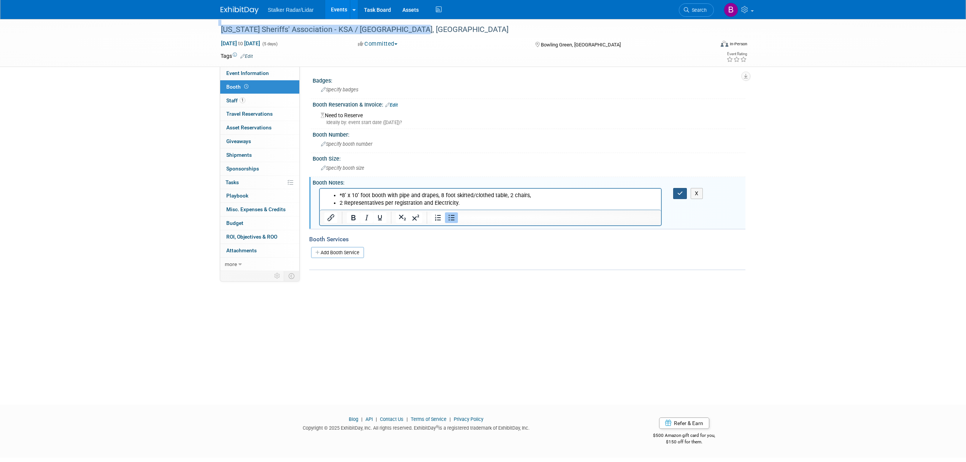
click at [679, 192] on icon "button" at bounding box center [680, 193] width 6 height 5
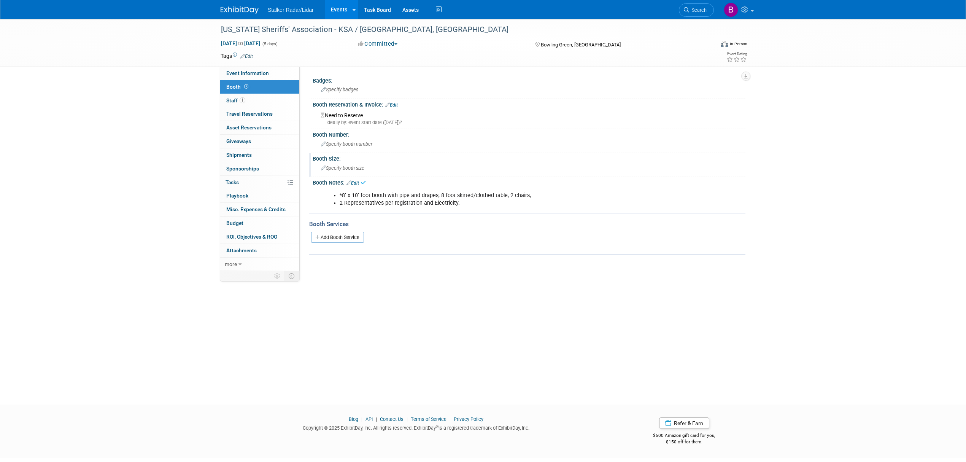
click at [345, 160] on div "Booth Size:" at bounding box center [529, 158] width 433 height 10
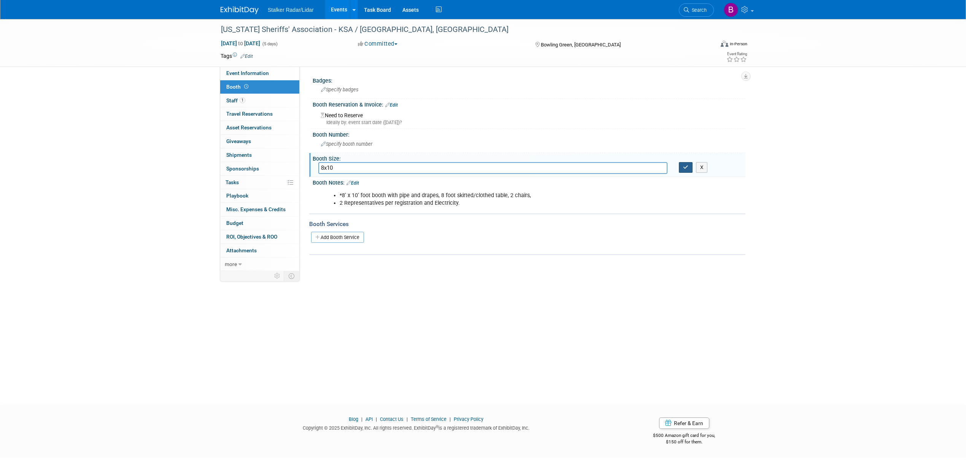
type input "8x10"
click at [688, 168] on icon "button" at bounding box center [685, 167] width 5 height 5
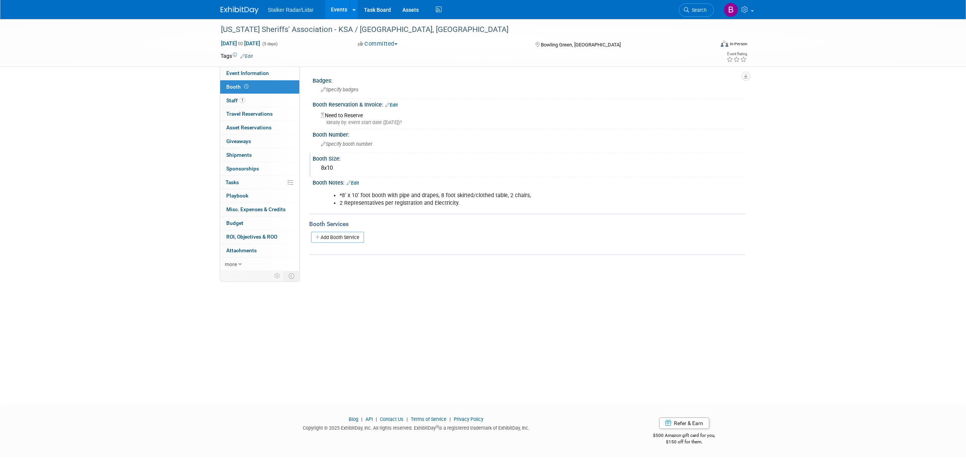
click at [246, 56] on link "Edit" at bounding box center [246, 56] width 13 height 5
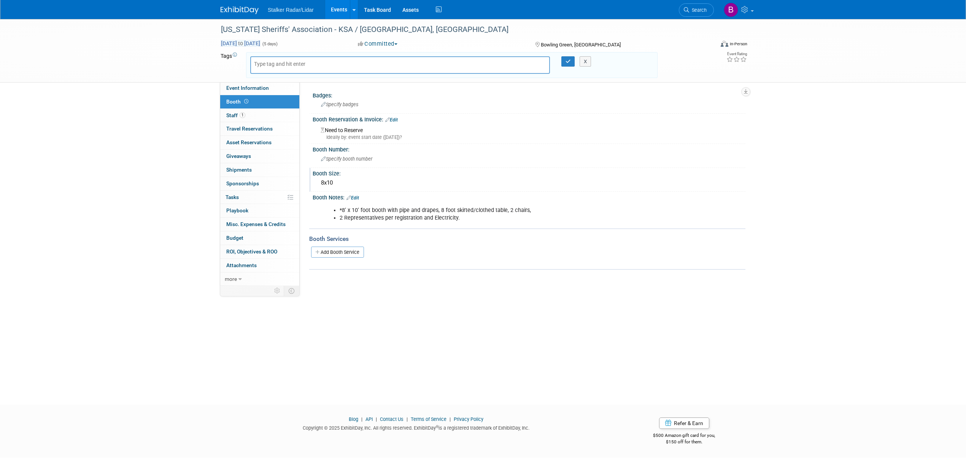
click at [260, 41] on span "Sep 8, 2025 to Sep 12, 2025" at bounding box center [241, 43] width 40 height 7
select select "8"
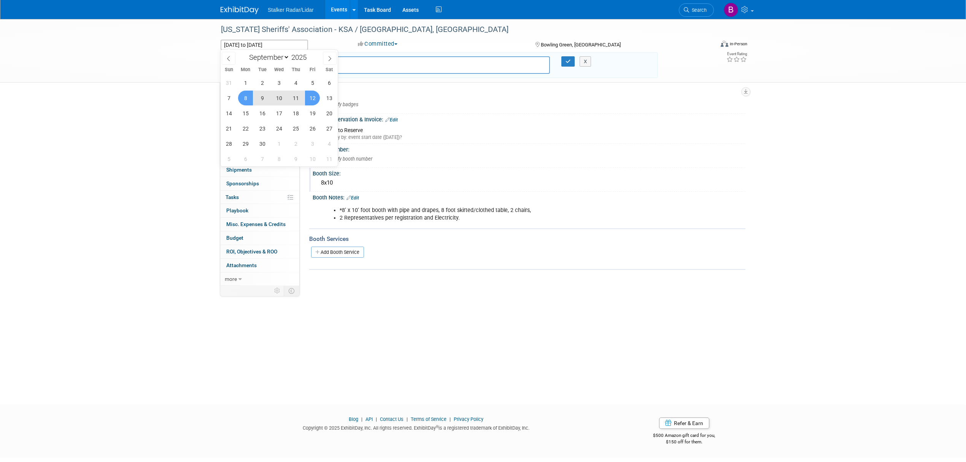
click at [280, 100] on span "10" at bounding box center [279, 98] width 15 height 15
type input "[DATE]"
drag, startPoint x: 309, startPoint y: 99, endPoint x: 299, endPoint y: 99, distance: 10.3
click at [299, 99] on div "31 1 2 3 4 5 6 7 8 9 10 11 12 13 14 15 16 17 18 19 20 21 22 23 24 25 26 27 28 2…" at bounding box center [279, 120] width 117 height 91
click at [299, 99] on span "11" at bounding box center [295, 98] width 15 height 15
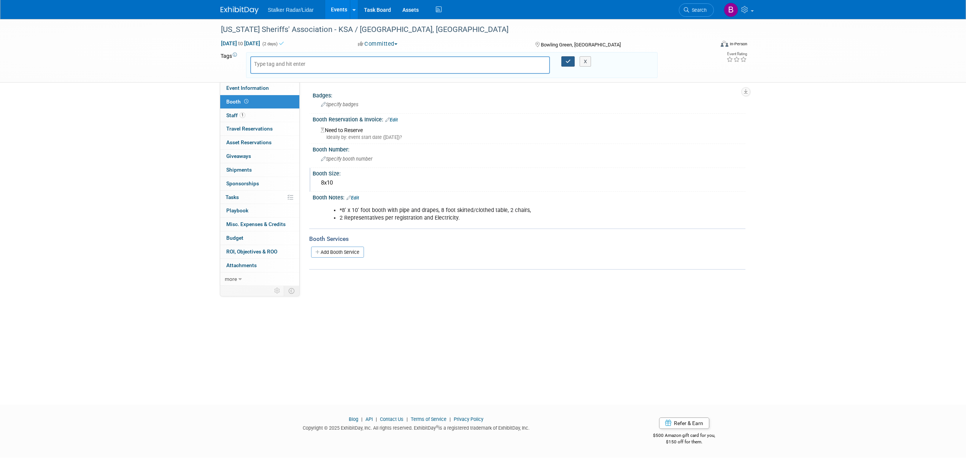
click at [570, 62] on icon "button" at bounding box center [567, 61] width 5 height 5
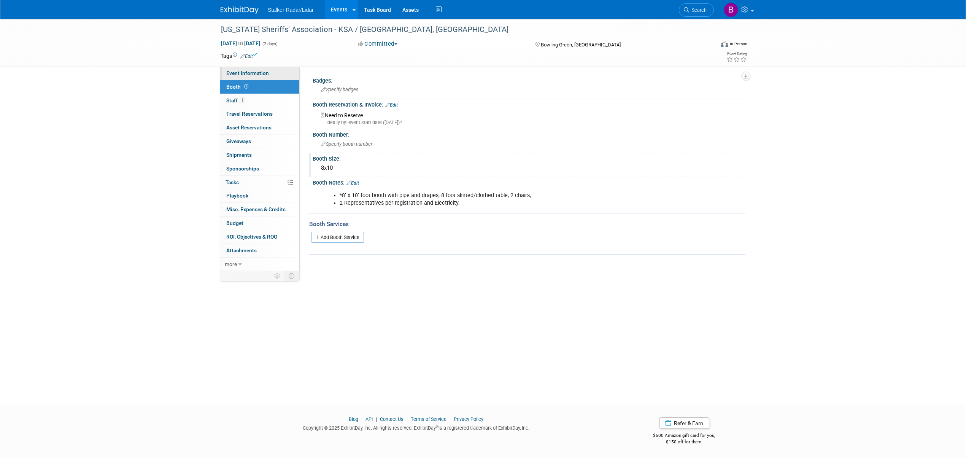
click at [251, 70] on span "Event Information" at bounding box center [247, 73] width 43 height 6
select select "Regional"
select select "Stalker Radar | Street Dynamics"
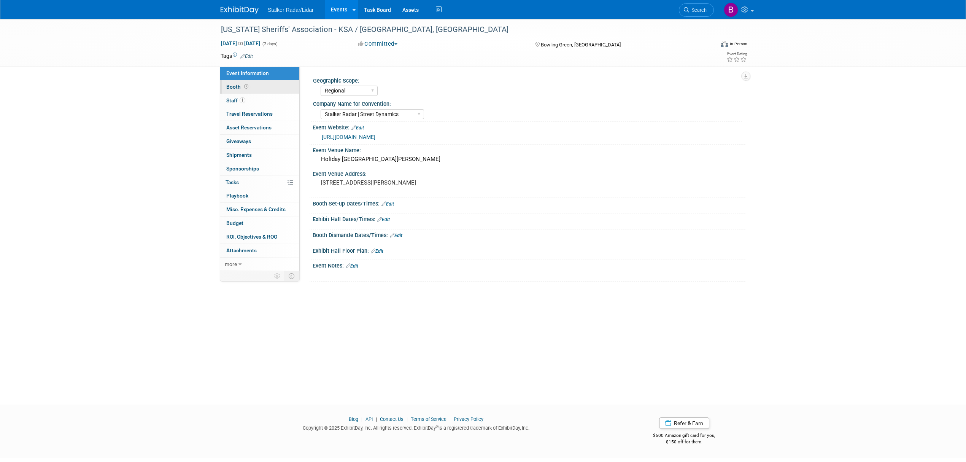
click at [259, 87] on link "Booth" at bounding box center [259, 86] width 79 height 13
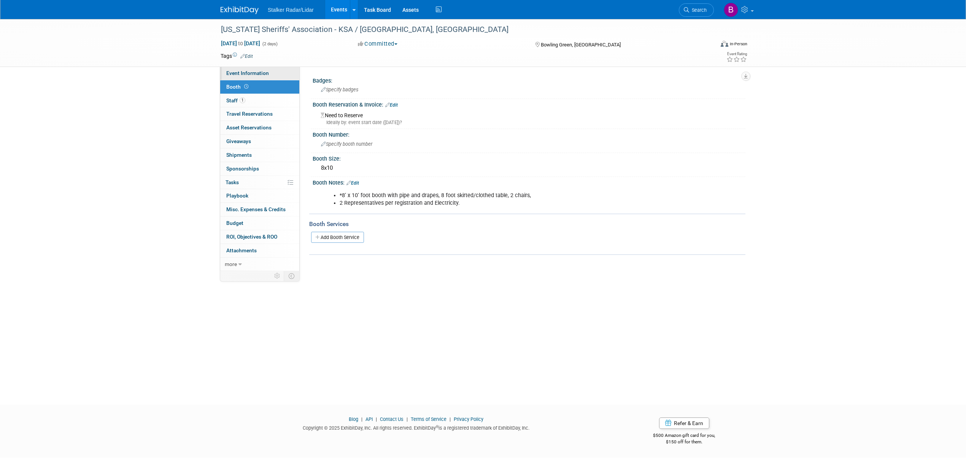
click at [241, 73] on span "Event Information" at bounding box center [247, 73] width 43 height 6
select select "Regional"
select select "Stalker Radar | Street Dynamics"
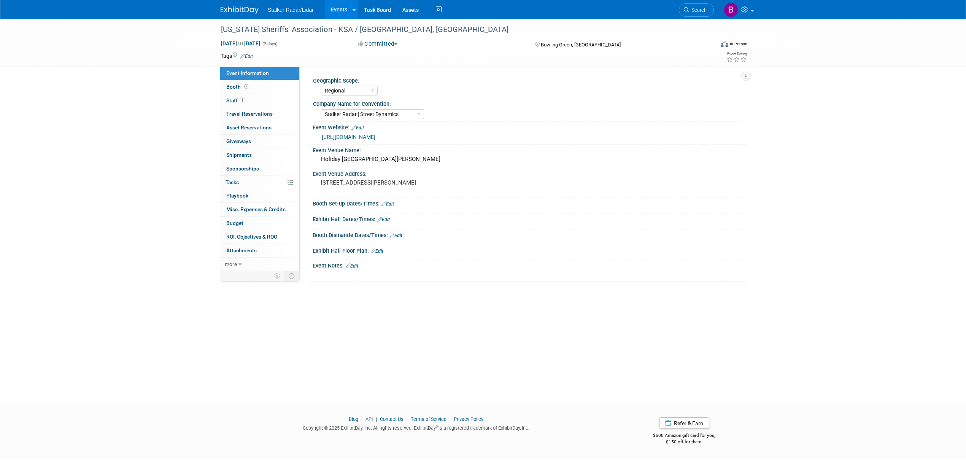
click at [390, 202] on link "Edit" at bounding box center [387, 203] width 13 height 5
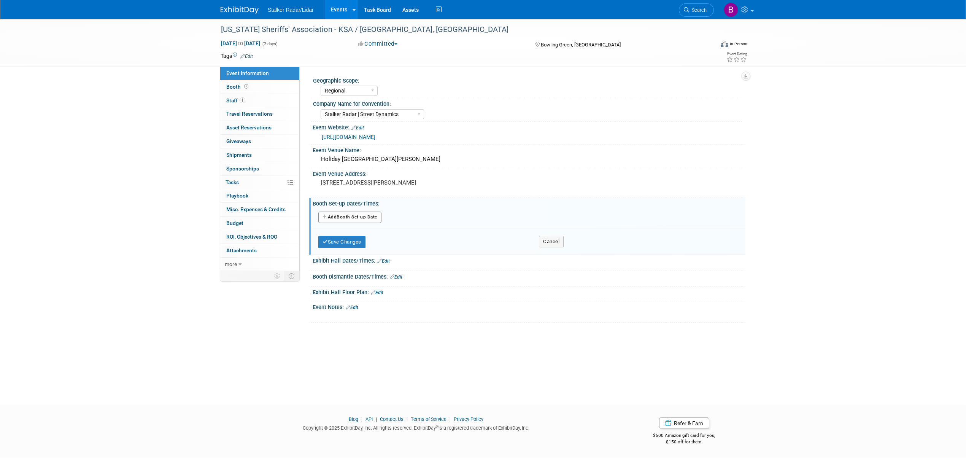
click at [351, 218] on button "Add Another Booth Set-up Date" at bounding box center [349, 216] width 63 height 11
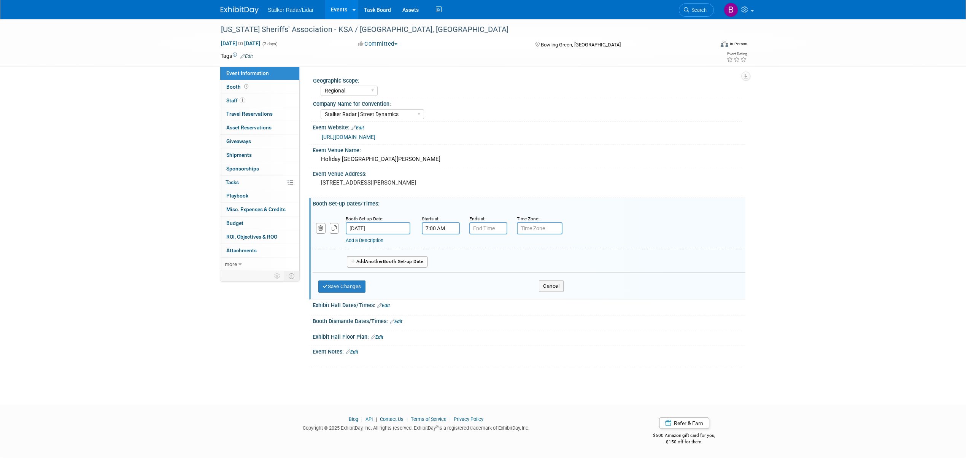
click at [449, 229] on input "7:00 AM" at bounding box center [441, 228] width 38 height 12
click at [438, 247] on span at bounding box center [439, 246] width 13 height 13
type input "9:00 AM"
click at [486, 297] on span at bounding box center [495, 296] width 51 height 13
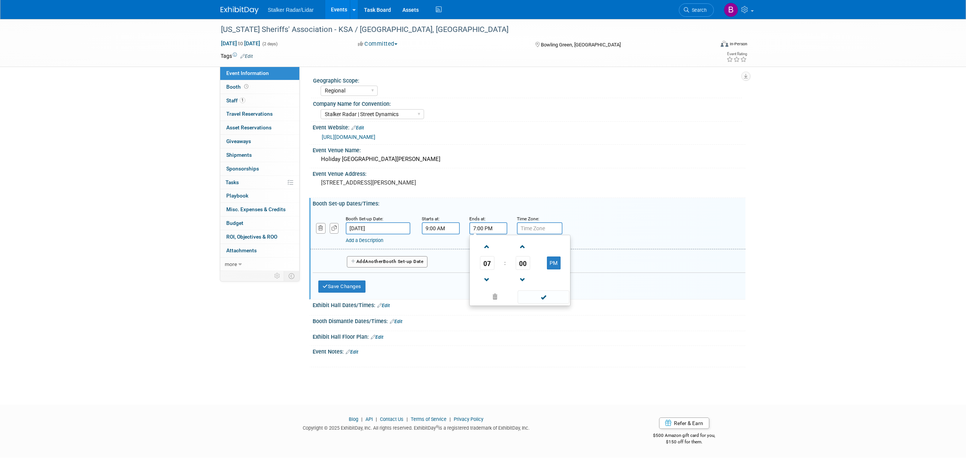
click at [493, 225] on input "7:00 PM" at bounding box center [488, 228] width 38 height 12
click at [487, 265] on span "07" at bounding box center [487, 263] width 14 height 14
click at [554, 250] on td "03" at bounding box center [556, 247] width 24 height 21
type input "3:00 PM"
click at [538, 300] on span at bounding box center [543, 296] width 51 height 13
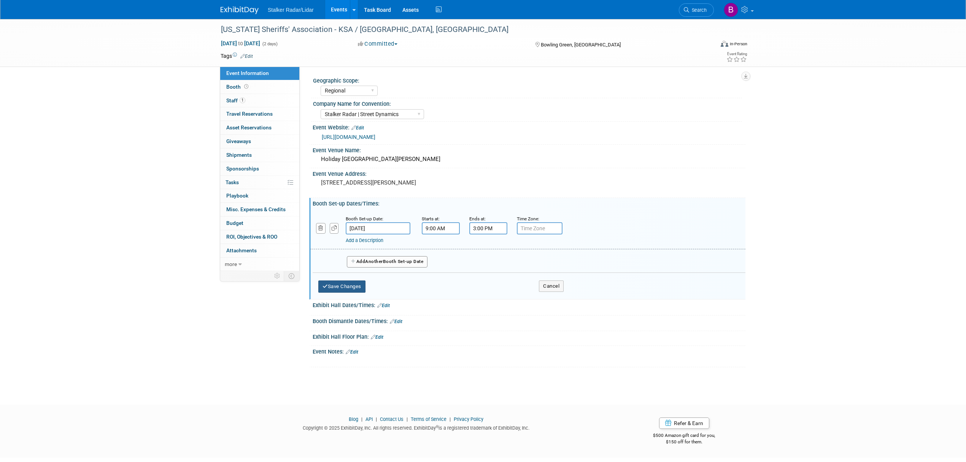
click at [350, 288] on button "Save Changes" at bounding box center [341, 286] width 47 height 12
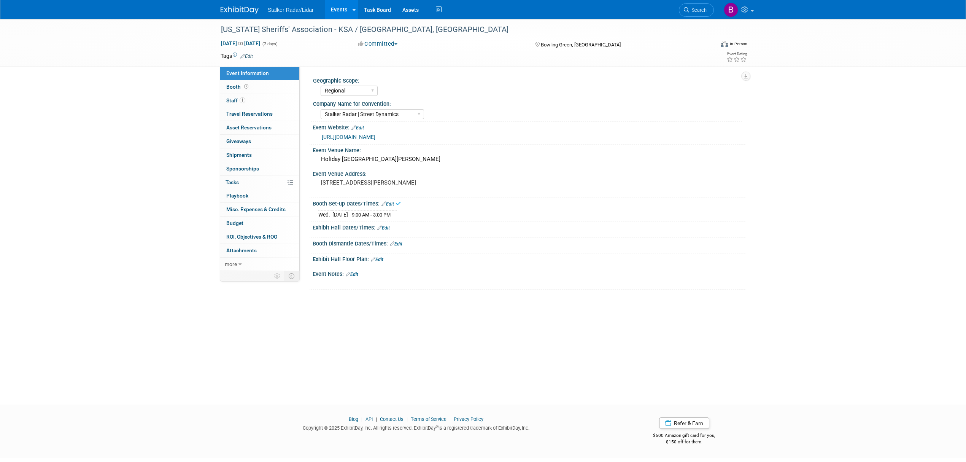
click at [387, 229] on link "Edit" at bounding box center [383, 227] width 13 height 5
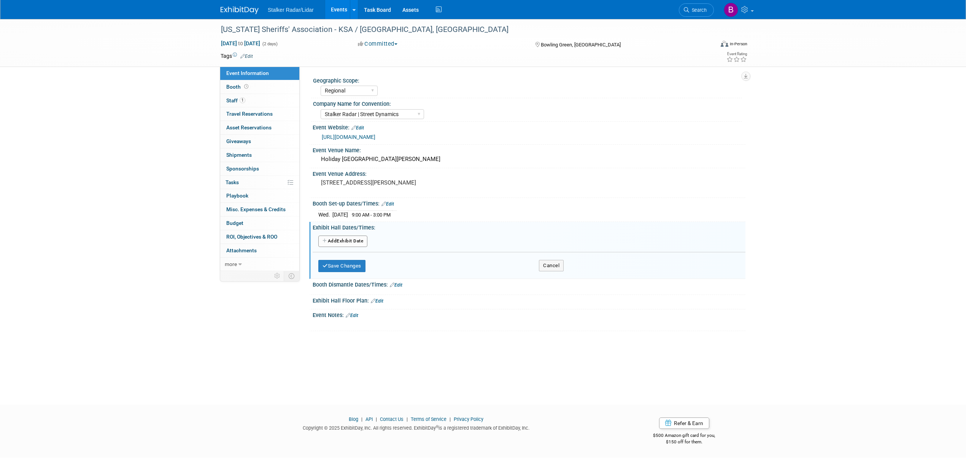
click at [346, 240] on button "Add Another Exhibit Date" at bounding box center [342, 240] width 49 height 11
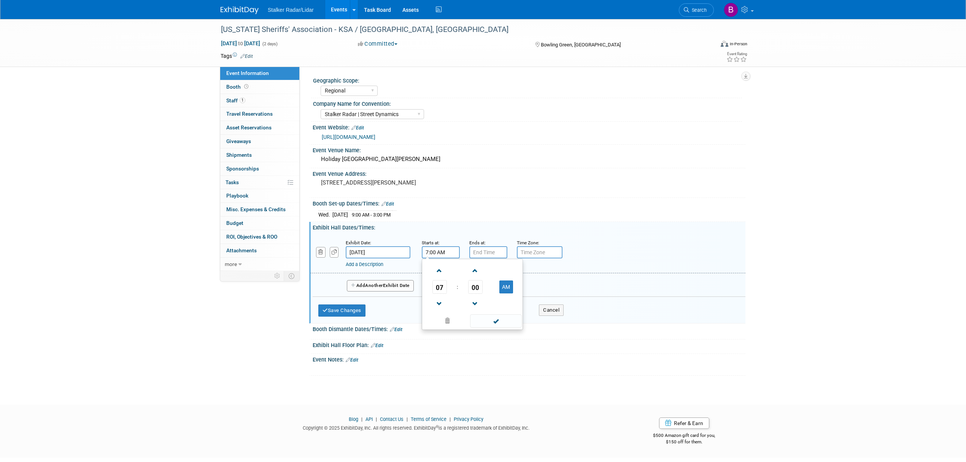
click at [440, 255] on input "7:00 AM" at bounding box center [441, 252] width 38 height 12
click at [438, 287] on span "07" at bounding box center [439, 287] width 14 height 14
click at [460, 293] on td "05" at bounding box center [460, 291] width 24 height 21
click at [503, 291] on button "AM" at bounding box center [506, 286] width 14 height 13
type input "5:00 PM"
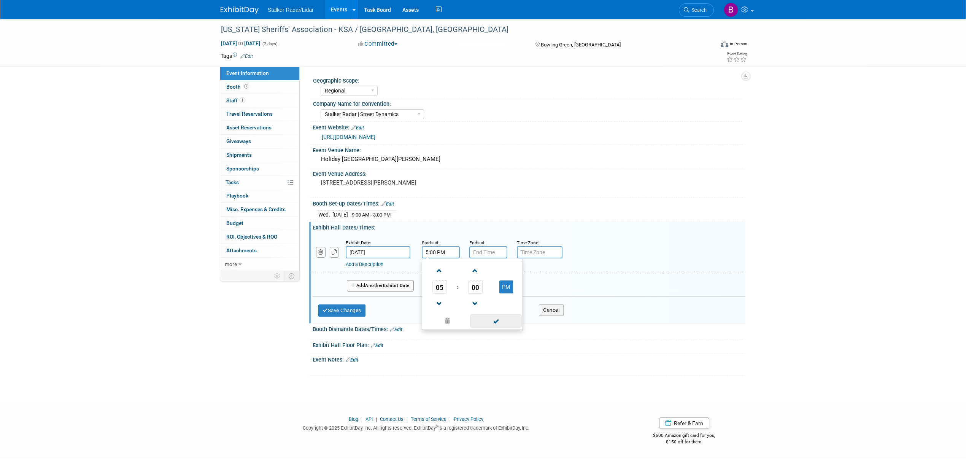
click at [497, 321] on span at bounding box center [495, 320] width 51 height 13
click at [496, 252] on input "7:00 PM" at bounding box center [488, 252] width 38 height 12
click at [526, 287] on span "00" at bounding box center [523, 287] width 14 height 14
click at [536, 288] on td "30" at bounding box center [532, 291] width 24 height 21
type input "7:30 PM"
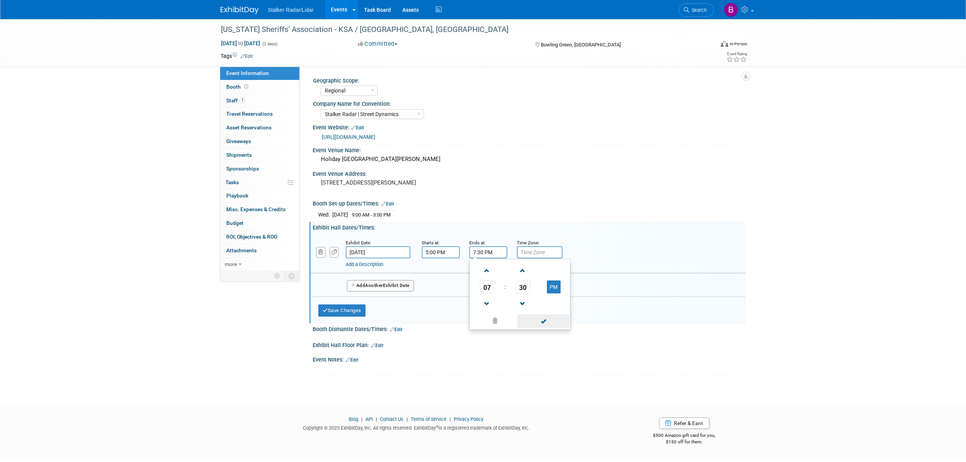
click at [536, 320] on span at bounding box center [543, 320] width 51 height 13
click at [381, 288] on button "Add Another Exhibit Date" at bounding box center [380, 285] width 67 height 11
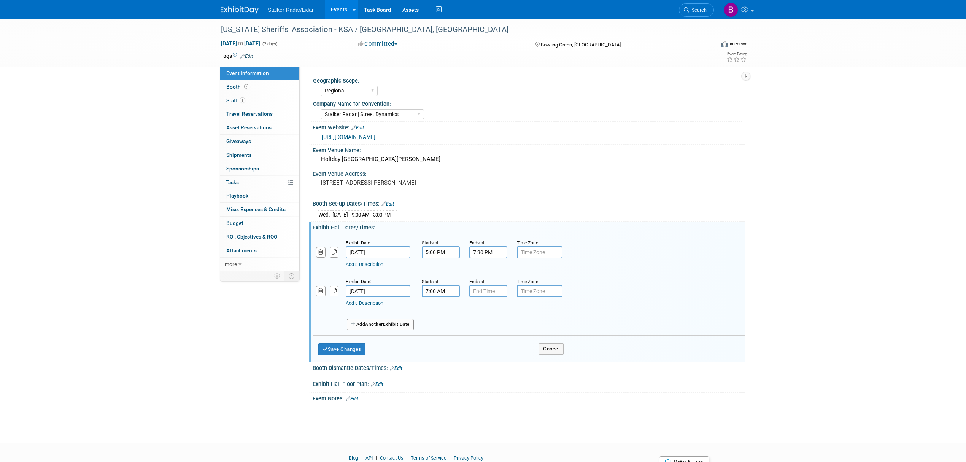
click at [448, 288] on input "7:00 AM" at bounding box center [441, 291] width 38 height 12
click at [439, 310] on span at bounding box center [439, 309] width 13 height 13
type input "10:00 AM"
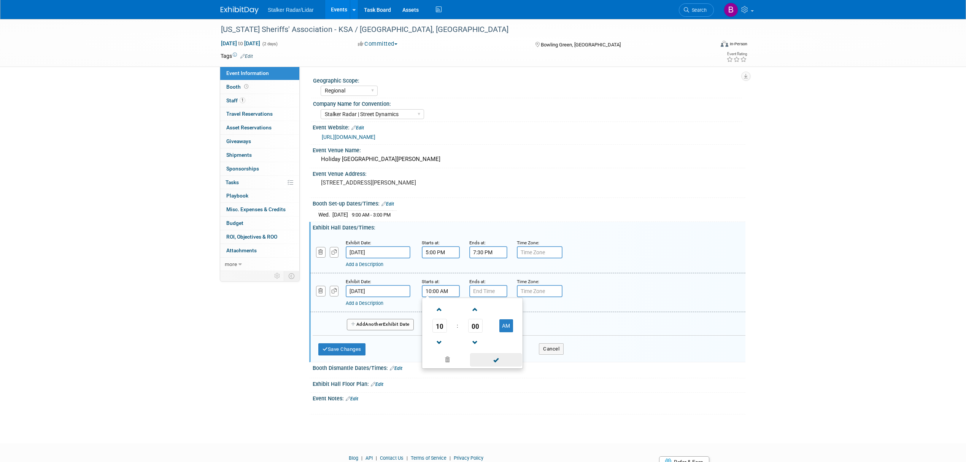
click at [492, 358] on span at bounding box center [495, 359] width 51 height 13
click at [491, 293] on input "7:00 PM" at bounding box center [488, 291] width 38 height 12
click at [490, 344] on span at bounding box center [486, 342] width 13 height 13
click at [489, 327] on span "06" at bounding box center [487, 326] width 14 height 14
click at [530, 313] on td "02" at bounding box center [532, 309] width 24 height 21
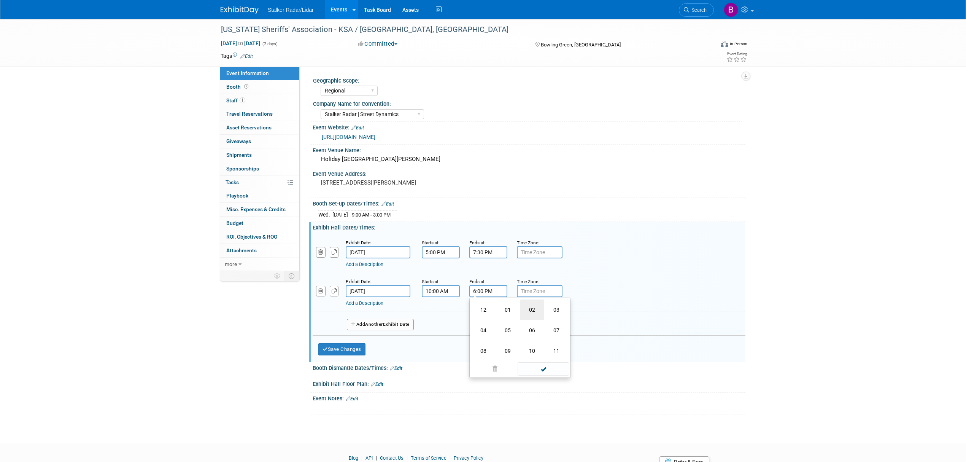
type input "2:00 PM"
click at [541, 358] on span at bounding box center [543, 359] width 51 height 13
click at [337, 348] on button "Save Changes" at bounding box center [341, 349] width 47 height 12
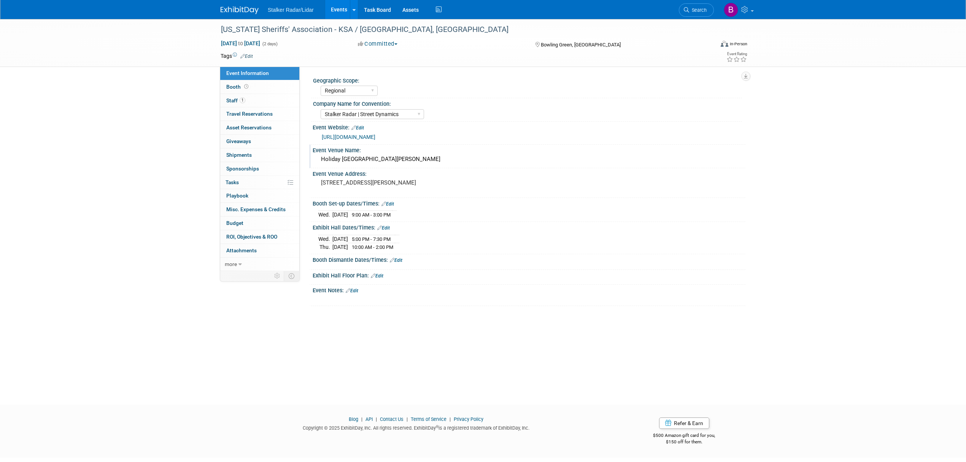
click at [327, 157] on div "Holiday Inn Sloan Convention Center" at bounding box center [528, 159] width 421 height 12
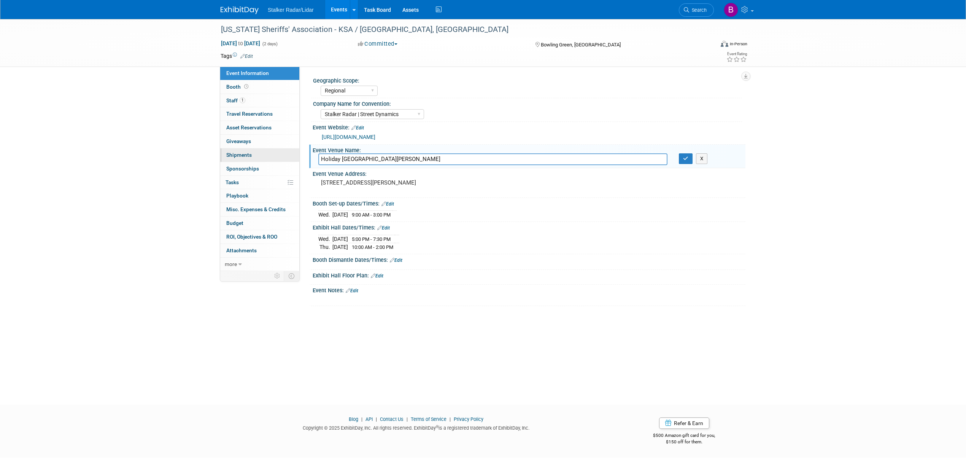
drag, startPoint x: 452, startPoint y: 164, endPoint x: 294, endPoint y: 154, distance: 158.1
click at [294, 154] on div "Event Information Event Info Booth Booth 1 Staff 1 Staff 0 Travel Reservations …" at bounding box center [483, 162] width 536 height 287
paste input "University Plaza ~"
type input "Holiday Inn University Plaza ~ Sloan Convention Center"
click at [687, 160] on icon "button" at bounding box center [685, 158] width 5 height 5
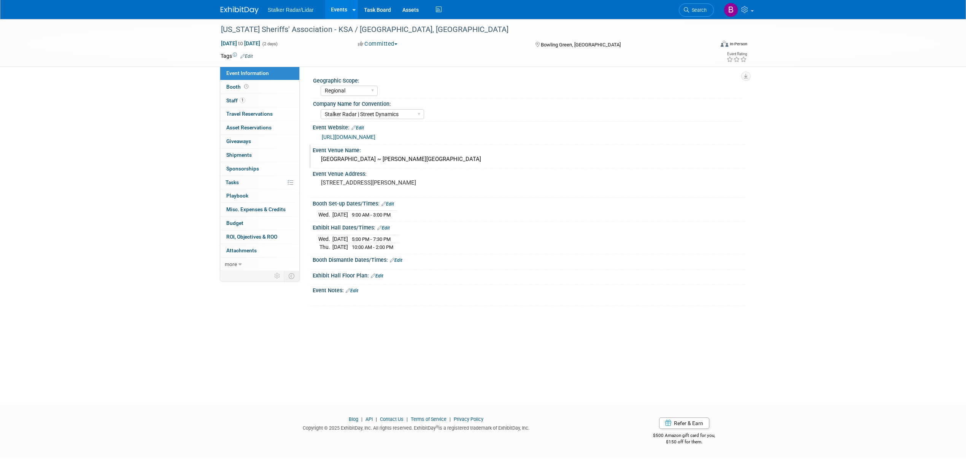
click at [358, 288] on link "Edit" at bounding box center [352, 290] width 13 height 5
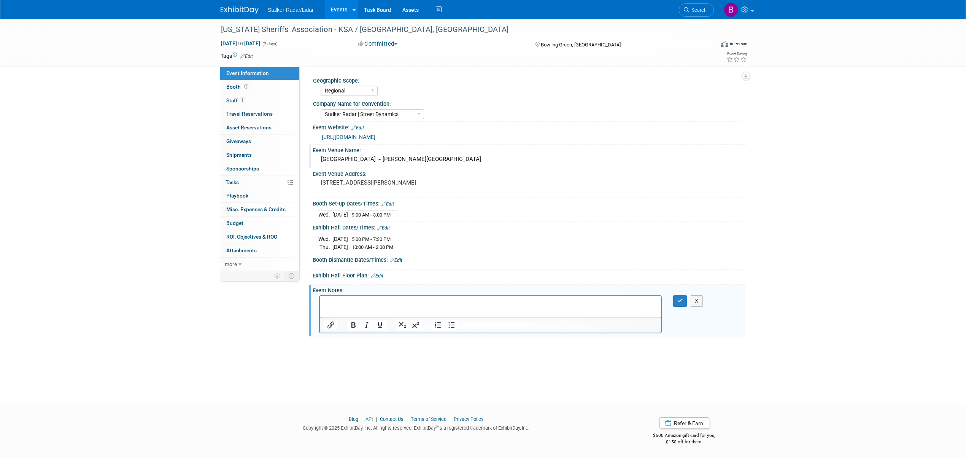
drag, startPoint x: 330, startPoint y: 297, endPoint x: 325, endPoint y: 306, distance: 10.6
click at [676, 302] on button "button" at bounding box center [680, 300] width 14 height 11
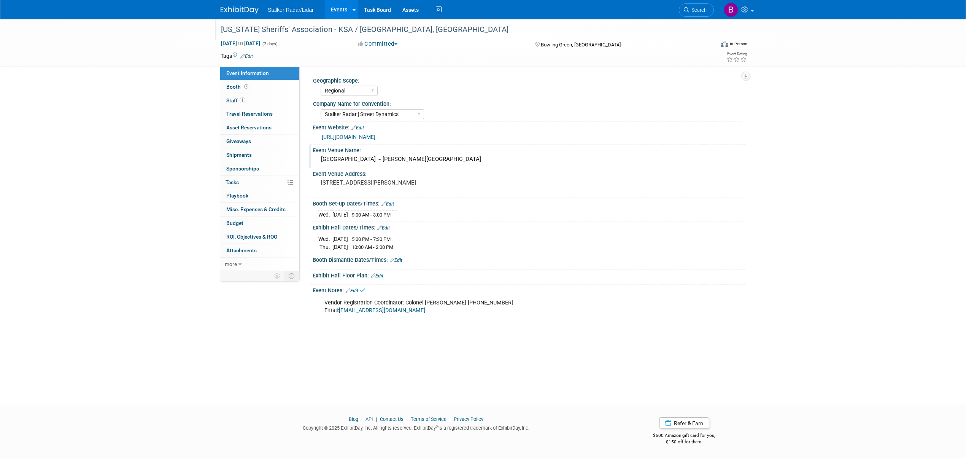
click at [401, 29] on div "Kentucky Sheriffs' Association - KSA / Bowling Green, KY" at bounding box center [460, 30] width 484 height 14
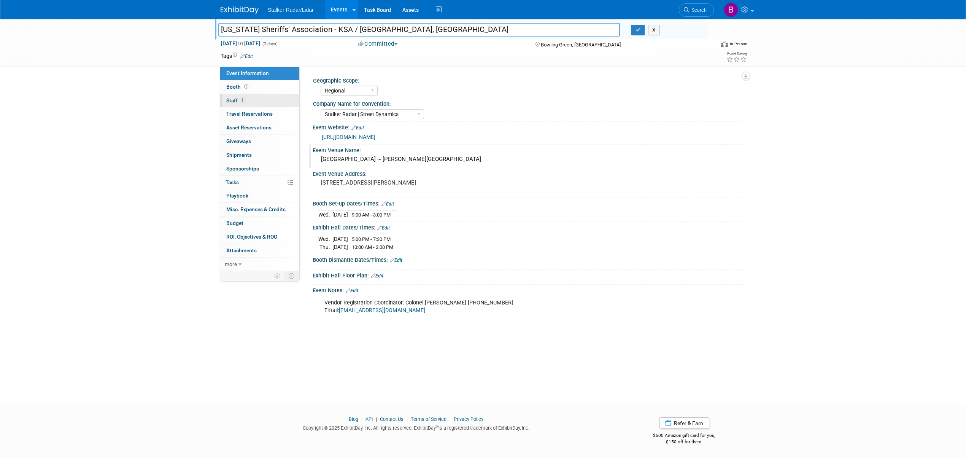
click at [246, 98] on link "1 Staff 1" at bounding box center [259, 100] width 79 height 13
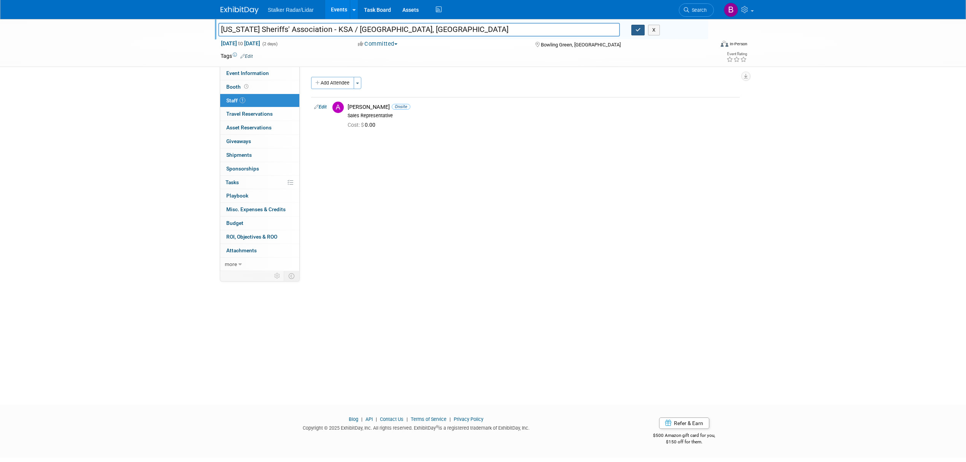
click at [639, 30] on icon "button" at bounding box center [637, 29] width 5 height 5
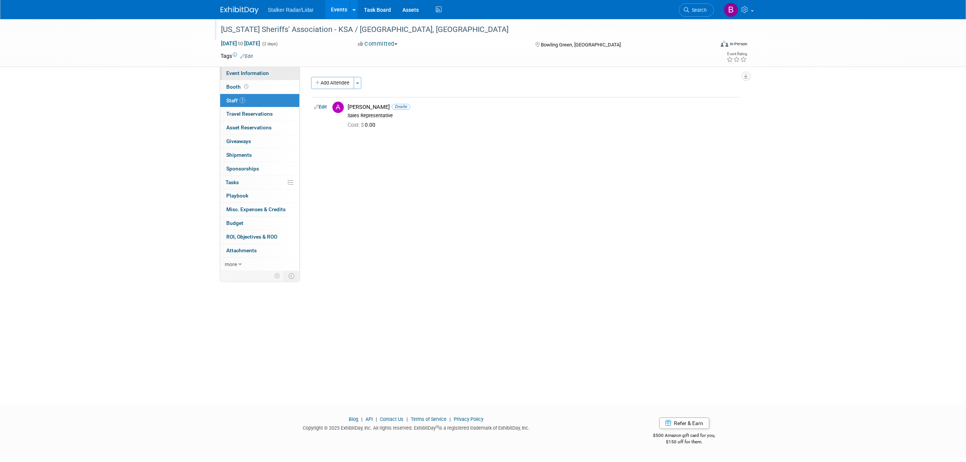
click at [265, 71] on span "Event Information" at bounding box center [247, 73] width 43 height 6
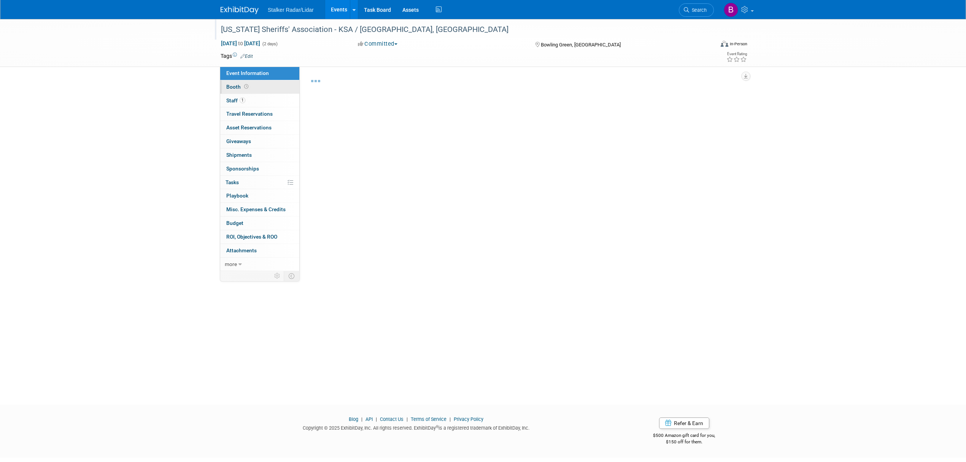
select select "Regional"
select select "Stalker Radar | Street Dynamics"
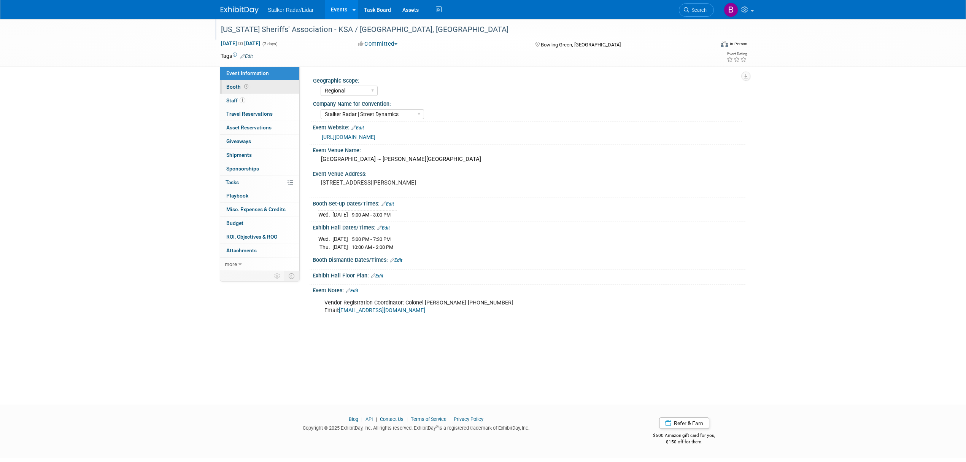
click at [246, 90] on link "Booth" at bounding box center [259, 86] width 79 height 13
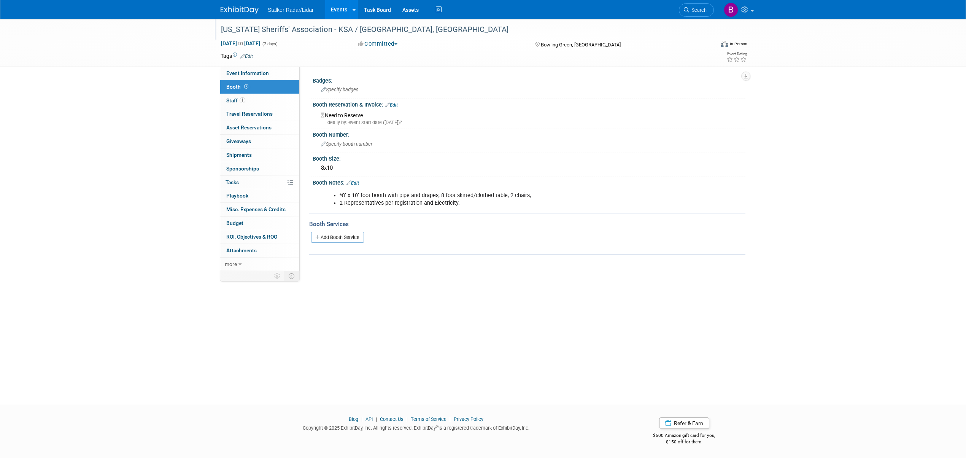
click at [256, 84] on link "Booth" at bounding box center [259, 86] width 79 height 13
drag, startPoint x: 225, startPoint y: 70, endPoint x: 229, endPoint y: 73, distance: 4.8
click at [226, 70] on link "Event Information" at bounding box center [259, 73] width 79 height 13
select select "Regional"
select select "Stalker Radar | Street Dynamics"
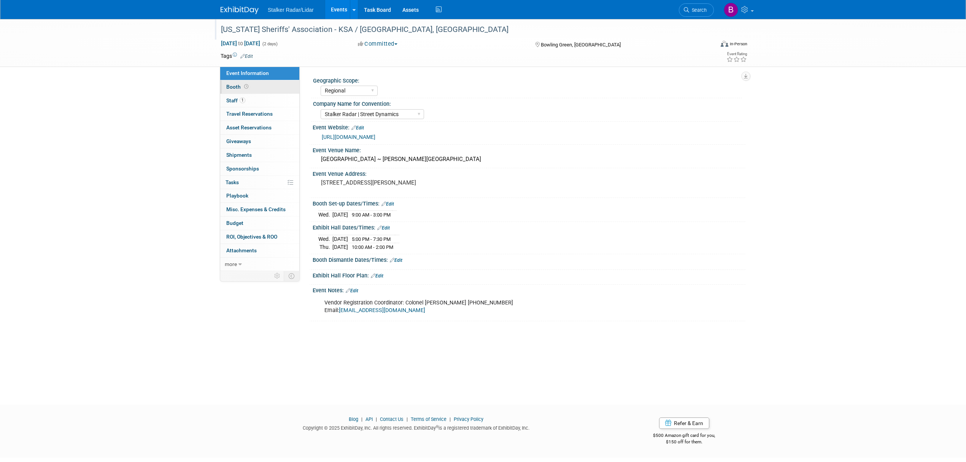
click at [237, 84] on span "Booth" at bounding box center [238, 87] width 24 height 6
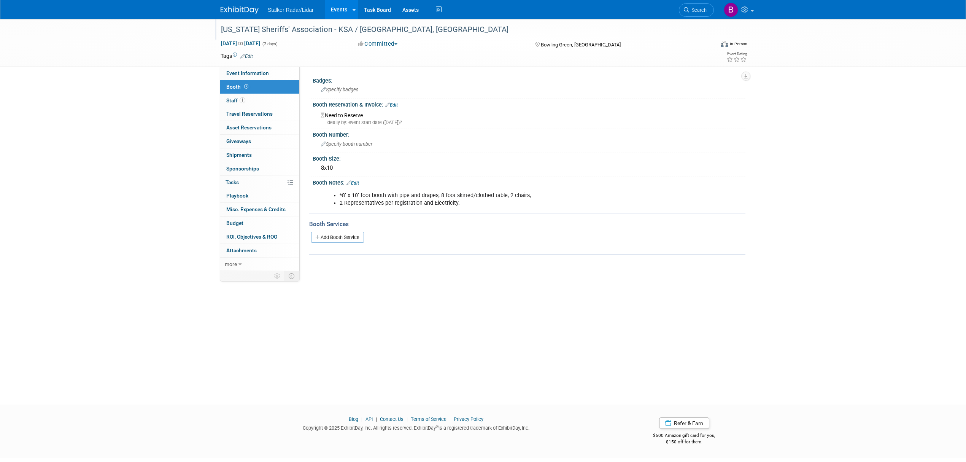
click at [396, 102] on link "Edit" at bounding box center [391, 104] width 13 height 5
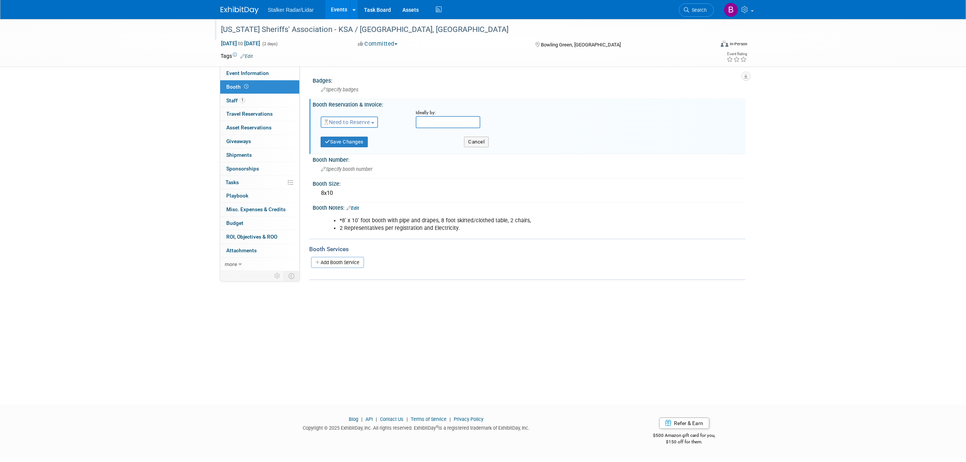
click at [348, 122] on span "Need to Reserve" at bounding box center [346, 122] width 45 height 6
click at [350, 145] on link "Reserved" at bounding box center [361, 145] width 81 height 11
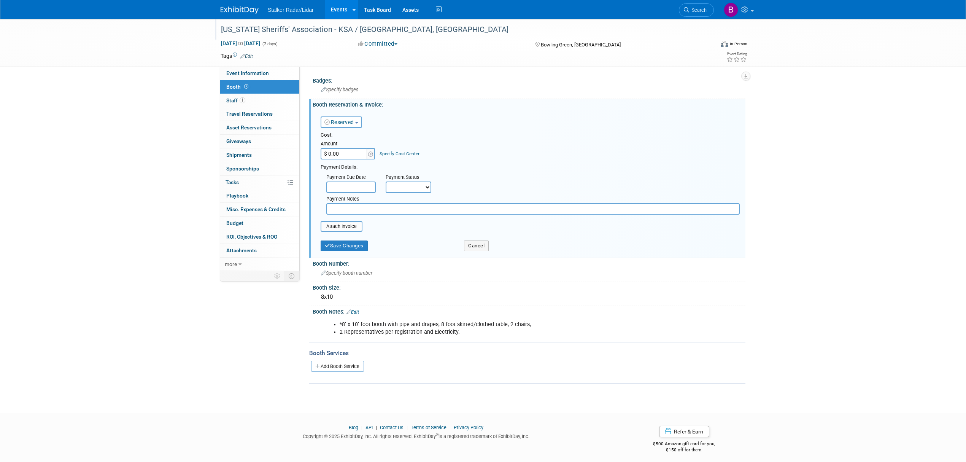
click at [349, 155] on input "$ 0.00" at bounding box center [345, 153] width 48 height 11
click at [348, 151] on input "$ 0.00" at bounding box center [345, 153] width 48 height 11
drag, startPoint x: 348, startPoint y: 151, endPoint x: 330, endPoint y: 152, distance: 18.3
click at [330, 152] on input "$ 0.00" at bounding box center [345, 153] width 48 height 11
type input "$ 1,027.50"
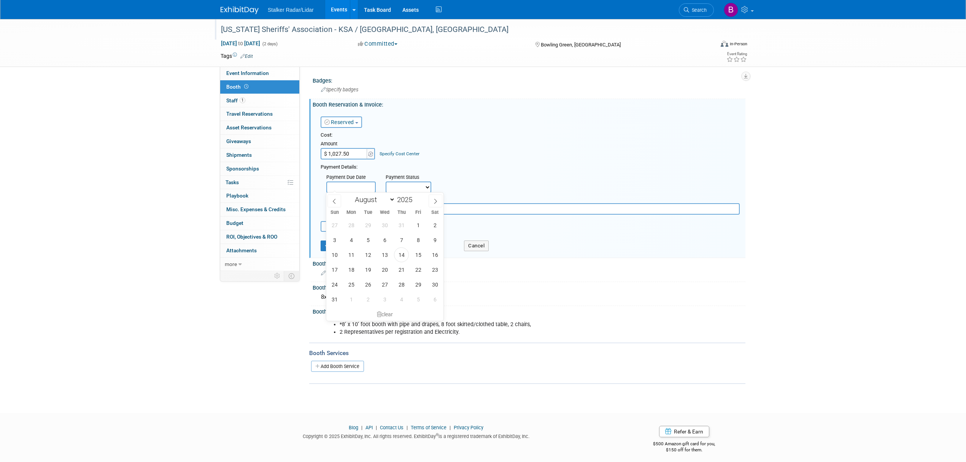
click at [367, 185] on input "text" at bounding box center [350, 186] width 49 height 11
click at [403, 252] on span "14" at bounding box center [401, 254] width 15 height 15
type input "[DATE]"
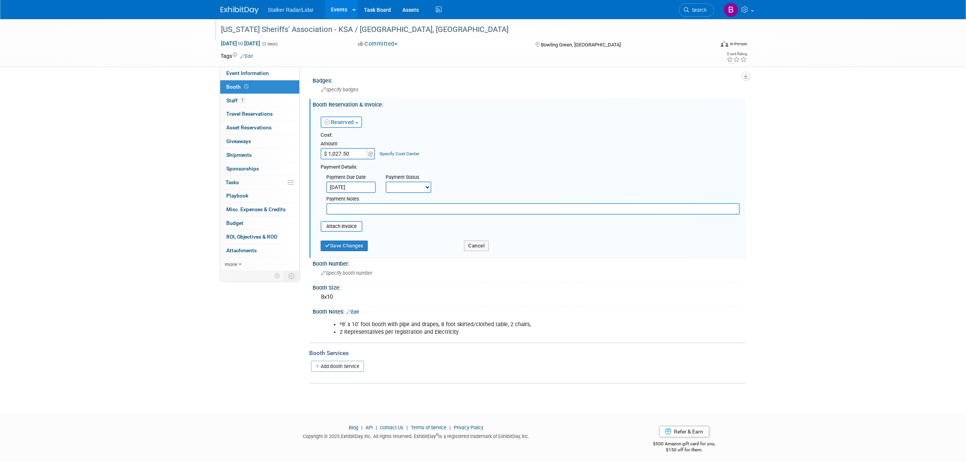
click at [416, 186] on select "Not Paid Yet Partially Paid Paid in Full" at bounding box center [409, 186] width 46 height 11
select select "1"
click at [386, 181] on select "Not Paid Yet Partially Paid Paid in Full" at bounding box center [409, 186] width 46 height 11
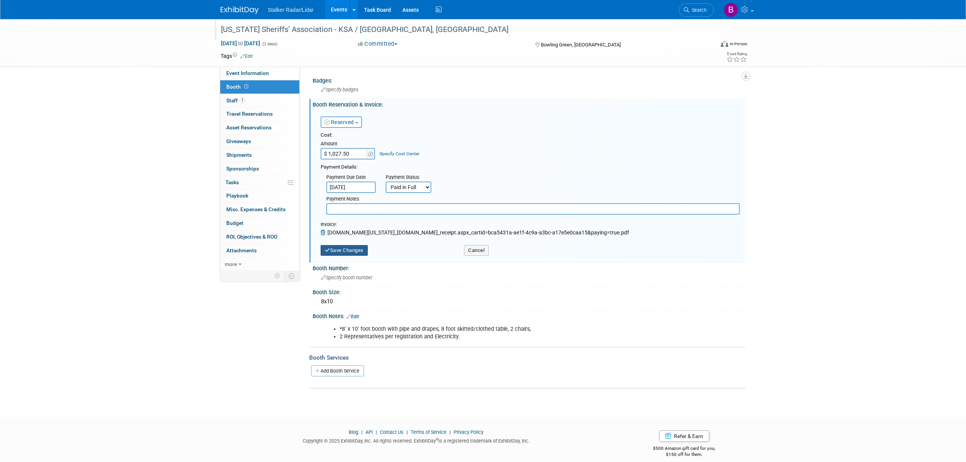
click at [343, 246] on button "Save Changes" at bounding box center [344, 250] width 47 height 11
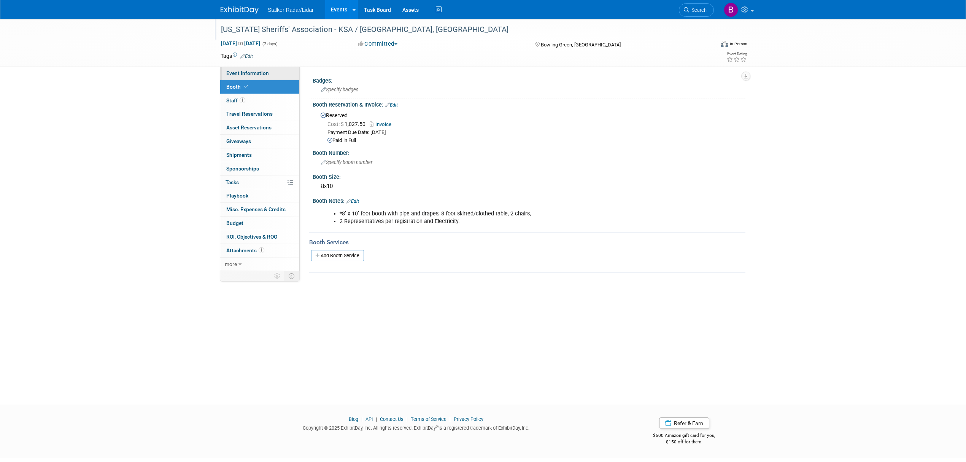
click at [243, 75] on span "Event Information" at bounding box center [247, 73] width 43 height 6
select select "Regional"
select select "Stalker Radar | Street Dynamics"
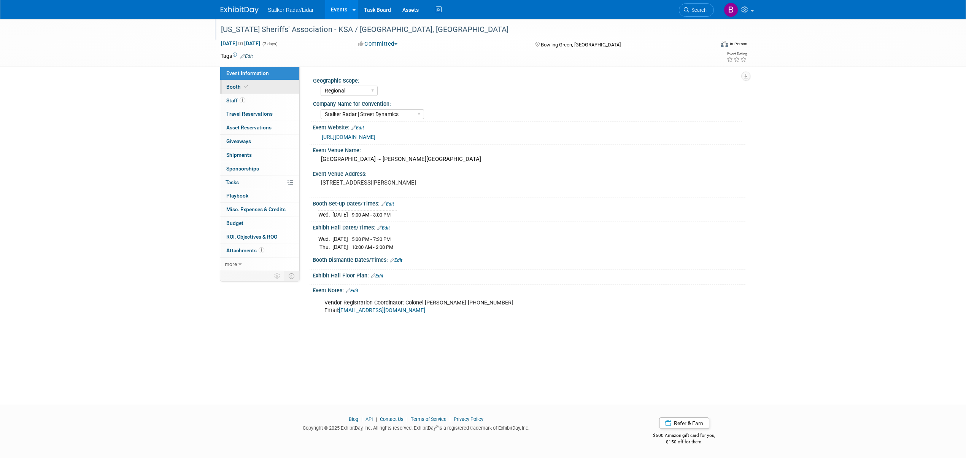
click at [244, 84] on span "Booth" at bounding box center [237, 87] width 23 height 6
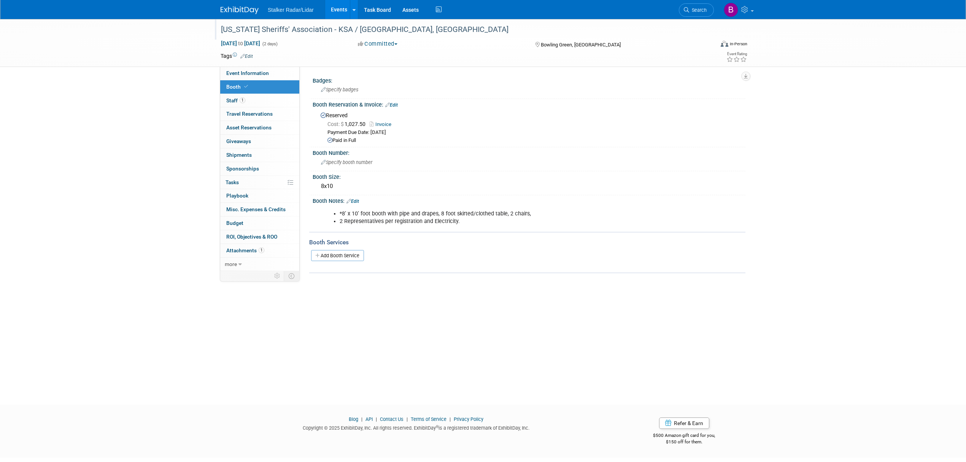
click at [391, 28] on div "Kentucky Sheriffs' Association - KSA / Bowling Green, KY" at bounding box center [460, 30] width 484 height 14
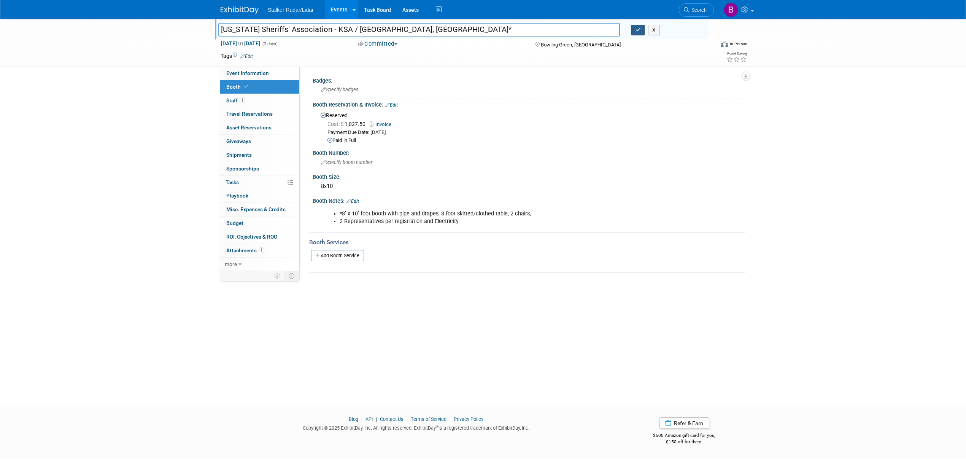
type input "[US_STATE] Sheriffs' Association - KSA / [GEOGRAPHIC_DATA], [GEOGRAPHIC_DATA]*"
click at [636, 29] on icon "button" at bounding box center [637, 29] width 5 height 5
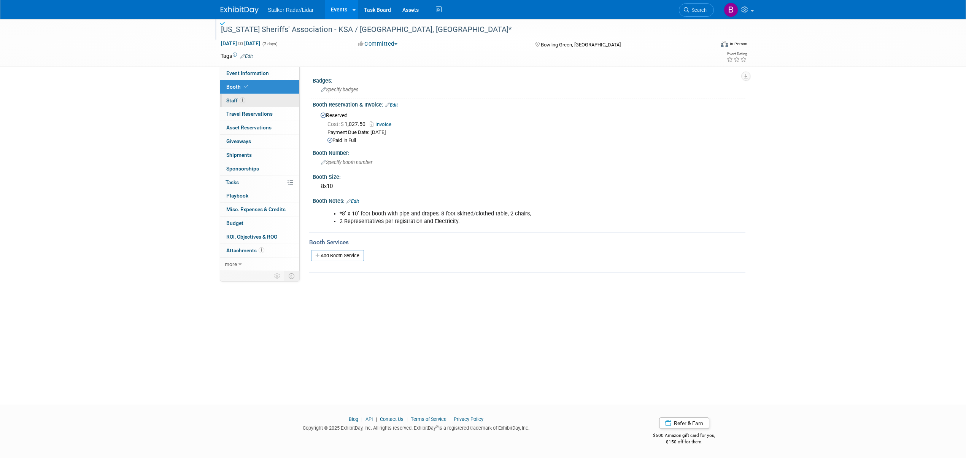
click at [257, 96] on link "1 Staff 1" at bounding box center [259, 100] width 79 height 13
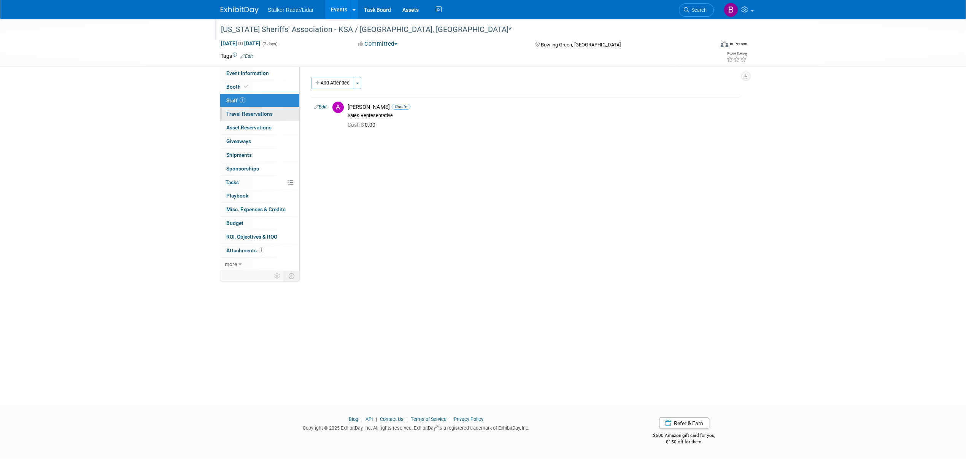
click at [256, 110] on link "0 Travel Reservations 0" at bounding box center [259, 113] width 79 height 13
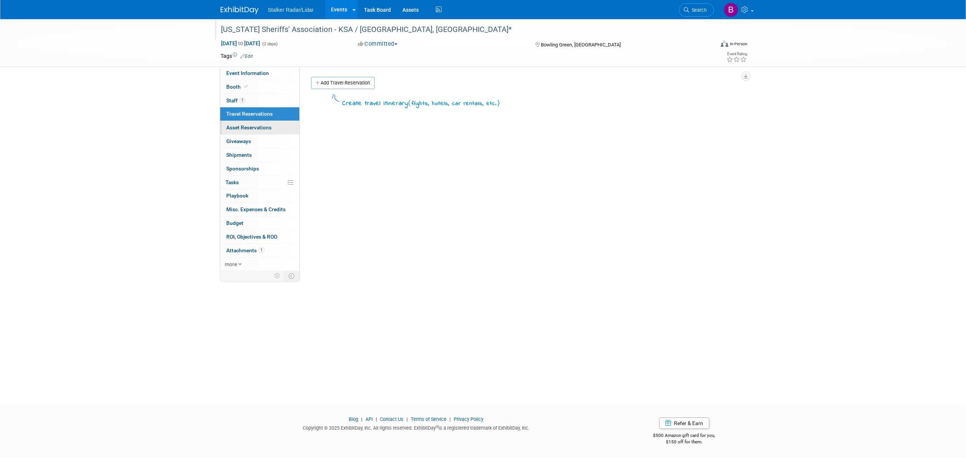
click at [257, 124] on link "0 Asset Reservations 0" at bounding box center [259, 127] width 79 height 13
click at [340, 5] on link "Events" at bounding box center [339, 9] width 28 height 19
